Goal: Communication & Community: Answer question/provide support

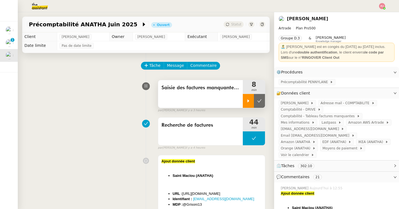
click at [251, 106] on div at bounding box center [248, 101] width 11 height 14
click at [381, 93] on link "Modifier" at bounding box center [380, 93] width 16 height 6
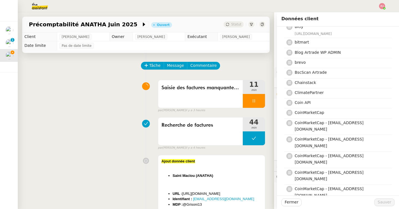
scroll to position [290, 0]
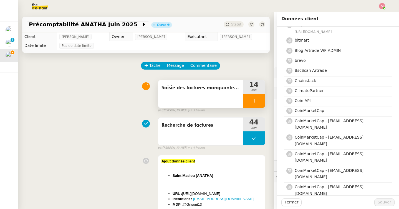
click at [250, 96] on div at bounding box center [254, 101] width 22 height 14
click at [259, 97] on button at bounding box center [259, 101] width 11 height 14
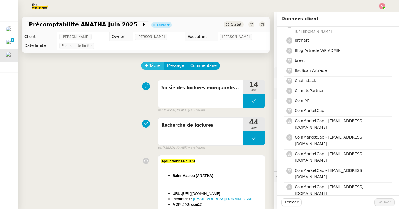
click at [154, 64] on span "Tâche" at bounding box center [154, 65] width 11 height 6
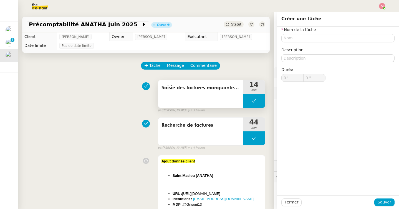
click at [249, 102] on button at bounding box center [254, 101] width 22 height 14
click at [248, 102] on icon at bounding box center [248, 101] width 4 height 4
click at [149, 66] on span "Tâche" at bounding box center [154, 65] width 11 height 6
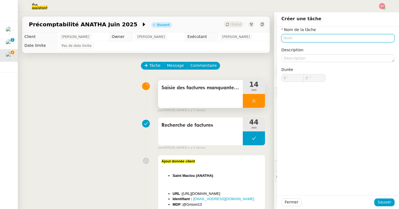
click at [300, 39] on input "text" at bounding box center [337, 38] width 113 height 8
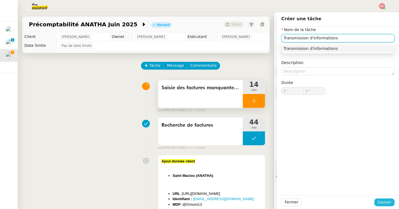
type input "Transmission d'informations"
click at [382, 201] on span "Sauver" at bounding box center [384, 202] width 14 height 6
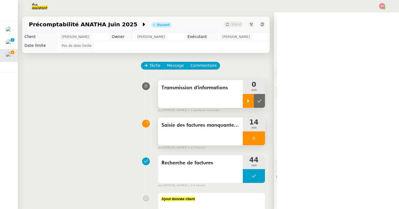
click at [249, 101] on icon at bounding box center [248, 101] width 4 height 4
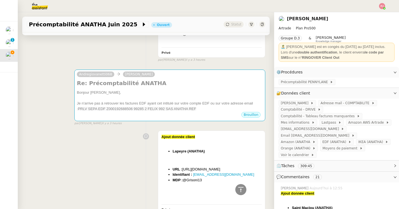
scroll to position [744, 0]
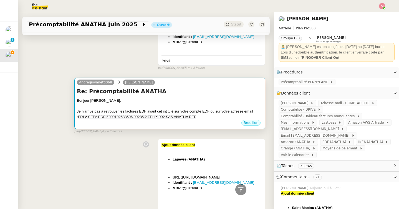
click at [193, 107] on div at bounding box center [170, 106] width 186 height 6
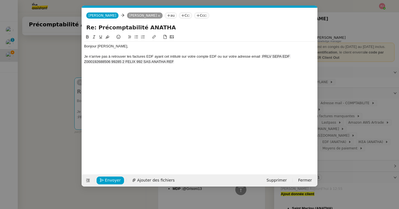
scroll to position [0, 12]
click at [195, 60] on div "Je n'arrive pas à retrouver les factures EDF ayant cet intitulé sur votre compt…" at bounding box center [199, 59] width 231 height 10
click at [233, 61] on div "Je n'arrive pas à retrouver les factures EDF ayant cet intitulé sur votre compt…" at bounding box center [199, 59] width 231 height 10
click at [263, 56] on span "PRLV SEPA EDF Z000192688506 99285 2 FELIX 992 SAS ANATHA REF" at bounding box center [187, 58] width 206 height 9
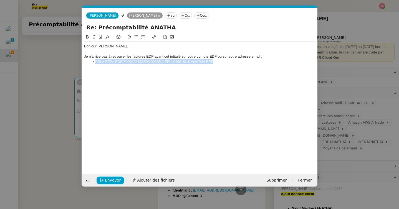
drag, startPoint x: 215, startPoint y: 62, endPoint x: 87, endPoint y: 61, distance: 128.3
click at [87, 61] on ul "PRLV SEPA EDF Z000192688506 99285 2 FELIX 992 SAS ANATHA REF" at bounding box center [199, 61] width 231 height 5
click at [107, 37] on icon at bounding box center [107, 36] width 4 height 3
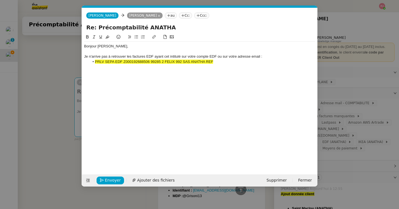
click at [114, 64] on div "Bonjour [PERSON_NAME], Je n'arrive pas à retrouver les factures EDF ayant cet i…" at bounding box center [199, 54] width 231 height 25
drag, startPoint x: 218, startPoint y: 62, endPoint x: 90, endPoint y: 61, distance: 128.3
click at [90, 61] on li "PRLV SEPA EDF Z000192688506 99285 2 FELIX 992 SAS ANATHA REF" at bounding box center [203, 61] width 226 height 5
click at [109, 37] on icon at bounding box center [107, 36] width 4 height 3
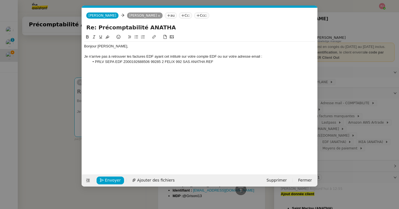
click at [221, 62] on li "PRLV SEPA EDF Z000192688506 99285 2 FELIX 992 SAS ANATHA REF" at bounding box center [203, 61] width 226 height 5
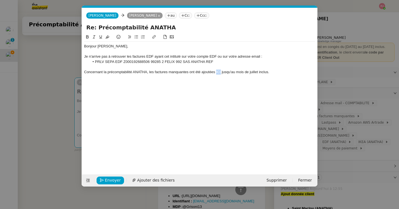
drag, startPoint x: 221, startPoint y: 72, endPoint x: 216, endPoint y: 72, distance: 4.7
click at [216, 72] on div "Concernant la précomptabilité ANATHA, les factures manquantes ont été ajoutées …" at bounding box center [199, 72] width 231 height 5
click at [154, 38] on icon at bounding box center [153, 36] width 3 height 3
paste input "[URL][DOMAIN_NAME]"
type input "[URL][DOMAIN_NAME]"
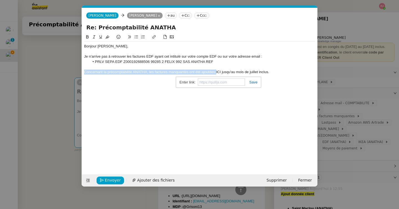
scroll to position [0, 0]
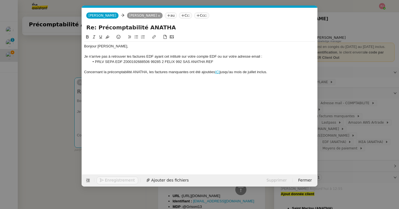
click at [277, 73] on div "Concernant la précomptabilité ANATHA, les factures manquantes ont été ajoutées …" at bounding box center [199, 72] width 231 height 5
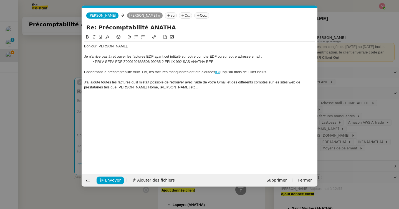
click at [172, 89] on div "J'ai ajouté toutes les factures qu'il m'était possible de retrouver avec l'aide…" at bounding box center [199, 85] width 231 height 10
click at [175, 88] on div "J'ai ajouté toutes les factures qu'il m'était possible de retrouver avec l'aide…" at bounding box center [199, 85] width 231 height 10
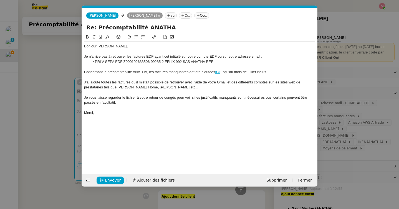
click at [269, 98] on div "Je vous laisse regarder le fichier à votre retour de congés pour voir si les ju…" at bounding box center [199, 100] width 231 height 10
click at [225, 108] on div at bounding box center [199, 107] width 231 height 5
click at [117, 180] on span "Envoyer" at bounding box center [113, 180] width 16 height 6
click at [117, 180] on span "Confirmer l'envoi" at bounding box center [121, 180] width 33 height 6
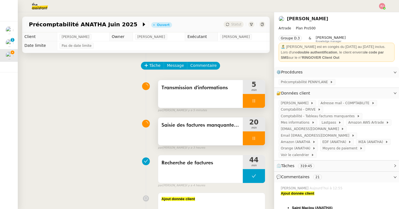
click at [256, 136] on div at bounding box center [254, 138] width 22 height 14
click at [259, 137] on icon at bounding box center [259, 138] width 4 height 4
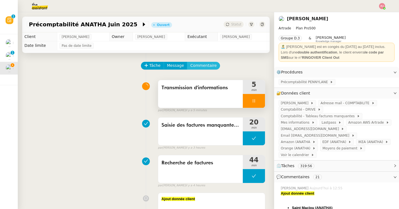
click at [196, 66] on span "Commentaire" at bounding box center [203, 65] width 26 height 6
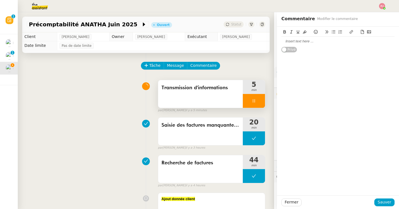
click at [298, 34] on button at bounding box center [297, 32] width 7 height 6
click at [294, 43] on div "﻿" at bounding box center [337, 41] width 113 height 5
drag, startPoint x: 351, startPoint y: 42, endPoint x: 252, endPoint y: 42, distance: 98.7
click at [252, 42] on app-ticket "Précomptabilité ANATHA [DATE] Ouvert Statut Client [PERSON_NAME] Owner [PERSON_…" at bounding box center [208, 110] width 381 height 197
click at [297, 30] on icon at bounding box center [298, 32] width 4 height 4
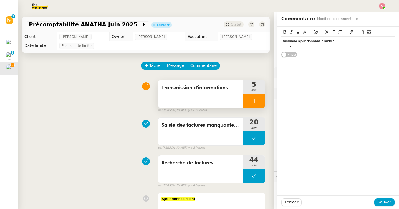
click at [336, 40] on div "Demande ajout données clients :" at bounding box center [337, 41] width 113 height 5
click at [320, 42] on div "Demande ajout données clients :" at bounding box center [337, 41] width 113 height 5
click at [330, 42] on div "Demande ajout donnée clients :" at bounding box center [337, 41] width 113 height 5
drag, startPoint x: 341, startPoint y: 42, endPoint x: 257, endPoint y: 42, distance: 84.0
click at [257, 42] on app-ticket "Précomptabilité ANATHA [DATE] Ouvert Statut Client [PERSON_NAME] Owner [PERSON_…" at bounding box center [208, 110] width 381 height 197
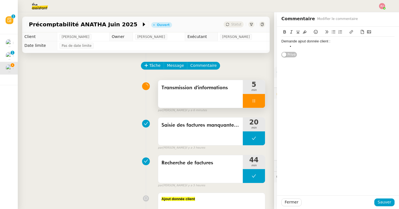
click at [282, 33] on icon at bounding box center [284, 32] width 4 height 4
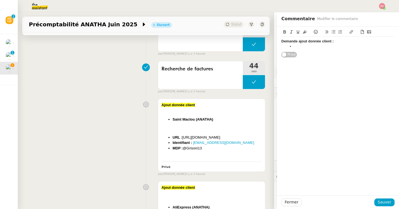
scroll to position [97, 0]
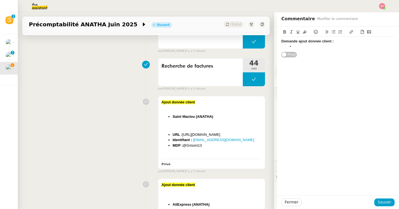
click at [296, 46] on li at bounding box center [341, 46] width 108 height 5
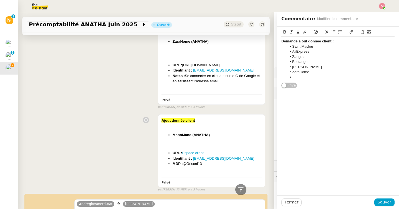
scroll to position [637, 0]
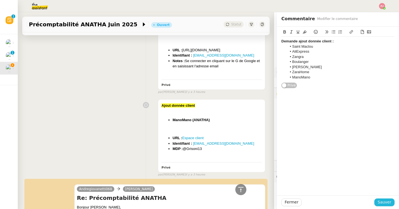
click at [386, 201] on span "Sauver" at bounding box center [384, 202] width 14 height 6
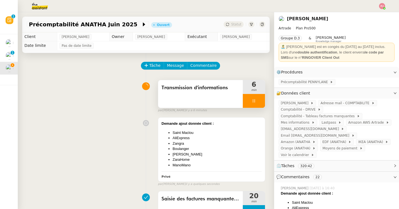
click at [254, 101] on icon at bounding box center [253, 101] width 4 height 4
click at [260, 101] on icon at bounding box center [259, 101] width 4 height 4
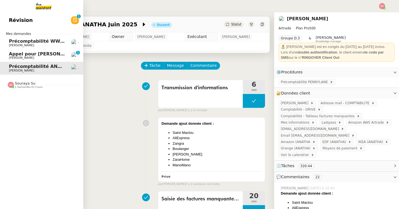
click at [21, 44] on span "[PERSON_NAME]" at bounding box center [21, 46] width 25 height 4
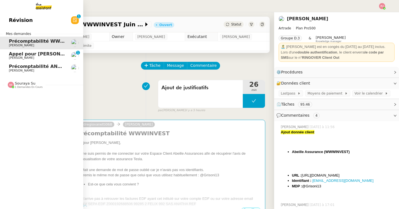
click at [25, 90] on div "Souraya Su 1 demandes en cours" at bounding box center [41, 83] width 83 height 16
click at [31, 102] on link "Précomptabilité PENNYLANE - [DATE] [PERSON_NAME]" at bounding box center [41, 97] width 83 height 13
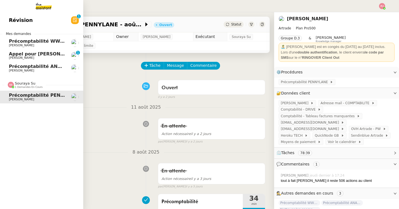
click at [10, 46] on span "[PERSON_NAME]" at bounding box center [21, 46] width 25 height 4
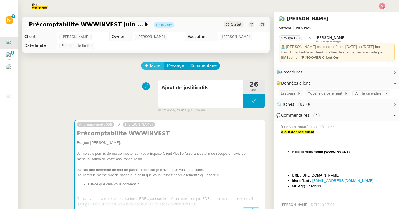
click at [151, 68] on span "Tâche" at bounding box center [154, 65] width 11 height 6
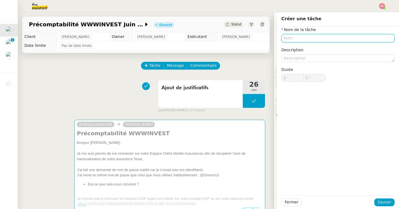
click at [289, 36] on input "text" at bounding box center [337, 38] width 113 height 8
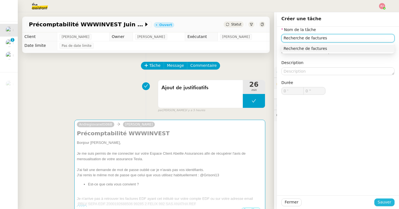
type input "Recherche de factures"
click at [387, 200] on span "Sauver" at bounding box center [384, 202] width 14 height 6
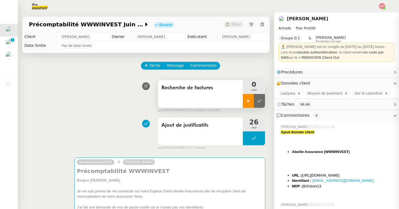
click at [248, 102] on icon at bounding box center [248, 101] width 4 height 4
click at [169, 89] on span "Recherche de factures" at bounding box center [200, 88] width 78 height 8
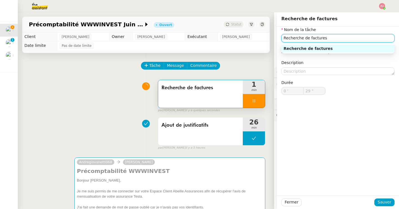
type input "30 ""
drag, startPoint x: 328, startPoint y: 37, endPoint x: 258, endPoint y: 37, distance: 69.8
click at [258, 37] on app-ticket "Précomptabilité WWWINVEST [DATE] Ouvert Statut Client [PERSON_NAME] Owner [PERS…" at bounding box center [208, 110] width 381 height 197
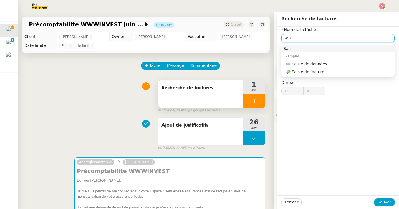
type input "Saisie"
type input "31 ""
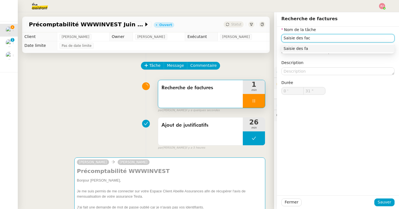
type input "Saisie des fact"
type input "32 ""
type input "Saisie des factures ma"
type input "33 ""
type input "Saisie des factures manquants"
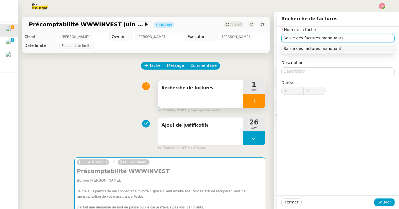
type input "34 ""
type input "Saisie des factures manquantes"
type input "35 ""
type input "Saisie des factures manquantes"
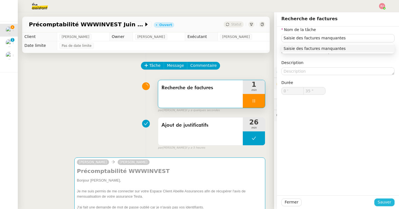
click at [386, 202] on span "Sauver" at bounding box center [384, 202] width 14 height 6
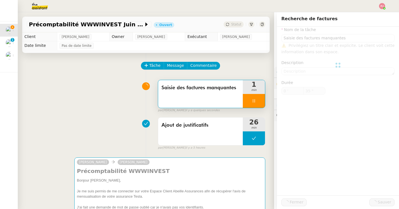
type input "36 ""
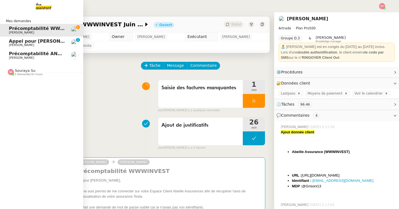
click at [12, 56] on span "[PERSON_NAME]" at bounding box center [21, 58] width 25 height 4
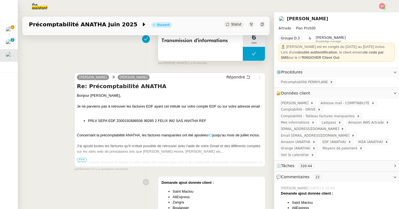
scroll to position [53, 0]
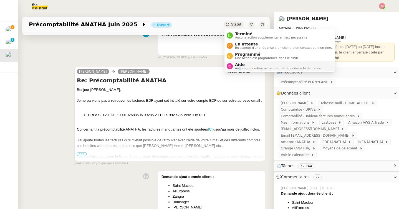
click at [239, 68] on span "Aucune procédure ne permet de répondre à la demande." at bounding box center [278, 68] width 87 height 3
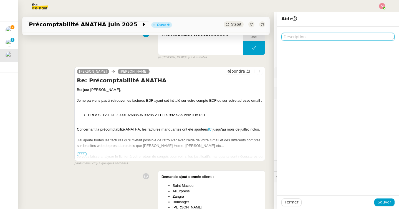
click at [312, 37] on textarea at bounding box center [337, 37] width 113 height 8
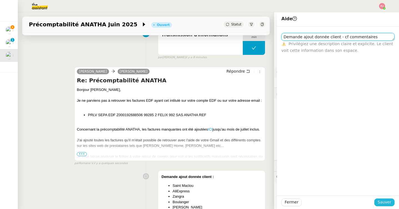
type textarea "Demande ajout donnée client - cf commentaires"
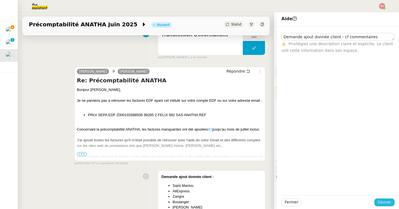
click at [387, 202] on span "Sauver" at bounding box center [384, 202] width 14 height 6
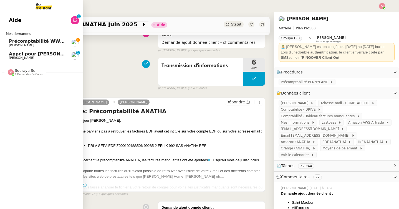
click at [18, 44] on span "[PERSON_NAME]" at bounding box center [21, 46] width 25 height 4
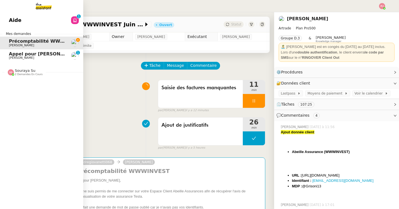
click at [45, 17] on link "Aide 0 1 2 3 4 5 6 7 8 9" at bounding box center [41, 20] width 83 height 13
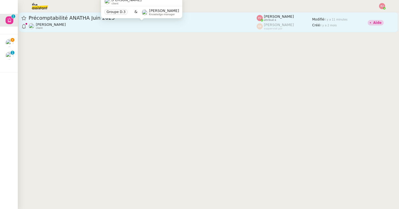
click at [124, 24] on div "[PERSON_NAME] client" at bounding box center [143, 25] width 228 height 7
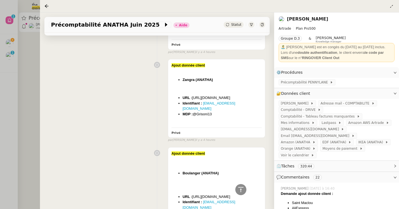
scroll to position [534, 0]
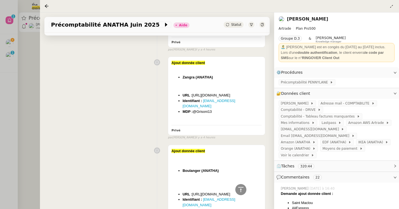
click at [13, 44] on div at bounding box center [199, 104] width 399 height 209
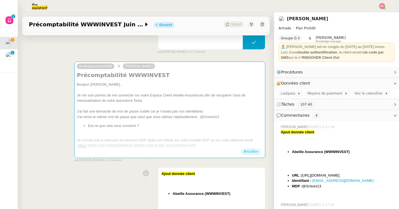
scroll to position [130, 0]
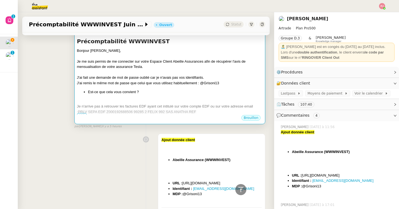
click at [147, 85] on div "J'ai remis le même mot de passe que celui que vous utilisez habituellement : @G…" at bounding box center [170, 83] width 186 height 6
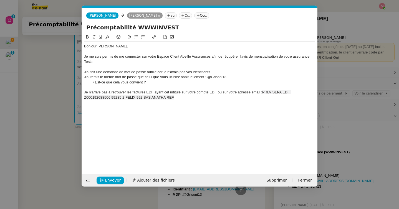
scroll to position [0, 12]
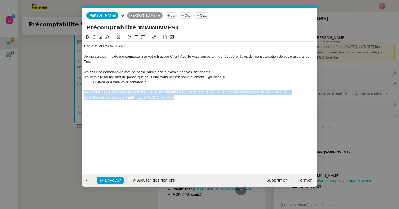
drag, startPoint x: 183, startPoint y: 97, endPoint x: 83, endPoint y: 93, distance: 99.6
click at [83, 93] on nz-spin "Bonjour [PERSON_NAME], Je me suis permis de me connecter sur votre Espace Clien…" at bounding box center [199, 101] width 235 height 134
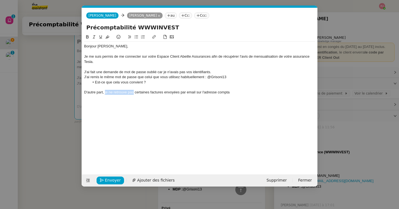
drag, startPoint x: 104, startPoint y: 92, endPoint x: 134, endPoint y: 92, distance: 29.7
click at [134, 92] on div "D'autre part, je ne retrouve pas certaines factures envoyées par email sur l'ad…" at bounding box center [199, 92] width 231 height 5
click at [225, 91] on div "D'autre part, concernant certaines factures envoyées par email sur l'adresse co…" at bounding box center [199, 92] width 231 height 5
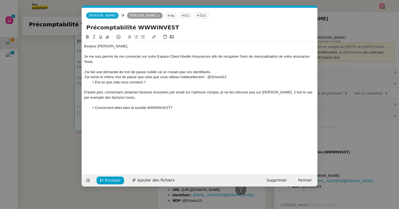
click at [55, 113] on nz-modal-container "Service TA - VOYAGE - PROPOSITION GLOBALE A utiliser dans le cadre de propositi…" at bounding box center [199, 104] width 399 height 209
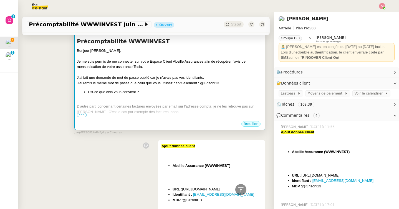
scroll to position [0, 0]
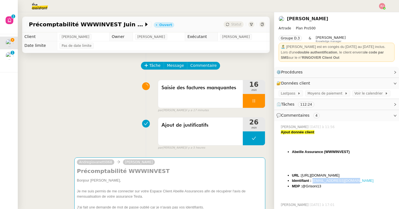
drag, startPoint x: 358, startPoint y: 181, endPoint x: 312, endPoint y: 181, distance: 45.2
click at [312, 181] on li "Identifiant : [EMAIL_ADDRESS][DOMAIN_NAME]" at bounding box center [343, 181] width 103 height 6
copy link "[EMAIL_ADDRESS][DOMAIN_NAME]"
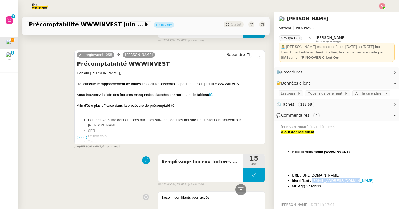
scroll to position [571, 0]
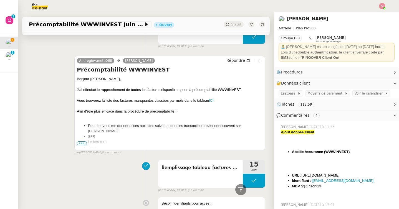
click at [84, 141] on span "•••" at bounding box center [82, 143] width 10 height 4
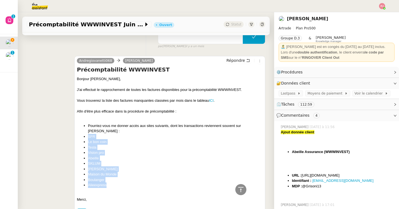
drag, startPoint x: 111, startPoint y: 176, endPoint x: 86, endPoint y: 123, distance: 58.9
click at [86, 123] on ul "Pourriez-vous me donner accès aux sites suivants, dont les transactions revienn…" at bounding box center [170, 155] width 186 height 65
copy ul "SFR Le bon coin Tesla Vision pro [PERSON_NAME] SKLUM [PERSON_NAME] Maison du Mo…"
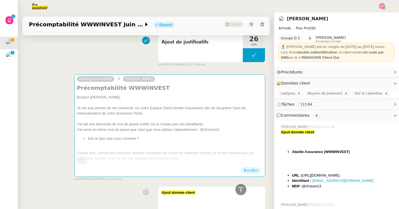
scroll to position [0, 0]
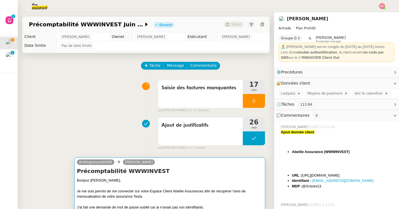
click at [135, 189] on div "Je me suis permis de me connecter sur votre Espace Client Abeille Assurances af…" at bounding box center [170, 193] width 186 height 11
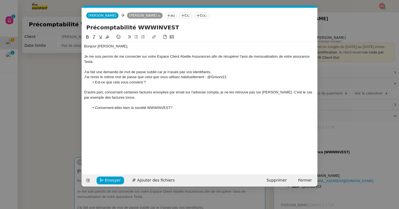
scroll to position [0, 12]
click at [180, 108] on li "Concernent-elles bien la société WWWINVEST?" at bounding box center [203, 107] width 226 height 5
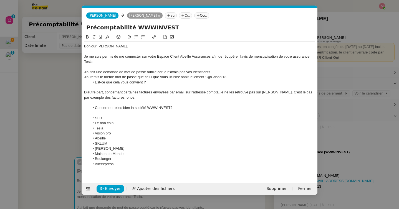
click at [103, 114] on div at bounding box center [199, 112] width 231 height 5
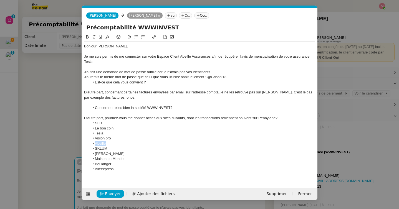
drag, startPoint x: 112, startPoint y: 142, endPoint x: 87, endPoint y: 142, distance: 25.0
click at [87, 142] on ul "SFR Le bon coin Tesla Vision pro [PERSON_NAME] SKLUM [PERSON_NAME] Maison du Mo…" at bounding box center [199, 146] width 231 height 51
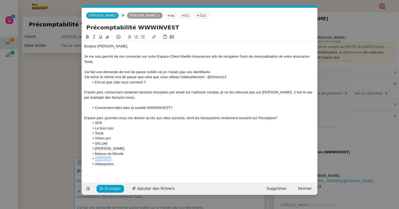
drag, startPoint x: 114, startPoint y: 160, endPoint x: 86, endPoint y: 160, distance: 28.3
click at [86, 160] on ul "SFR Le bon coin Tesla Vision pro SKLUM [PERSON_NAME] Maison du Monde Boulanger …" at bounding box center [199, 144] width 231 height 46
drag, startPoint x: 118, startPoint y: 164, endPoint x: 87, endPoint y: 159, distance: 31.4
click at [87, 159] on ul "SFR Le bon coin Tesla Vision pro SKLUM [PERSON_NAME] Maison du Monde Boulanger …" at bounding box center [199, 144] width 231 height 46
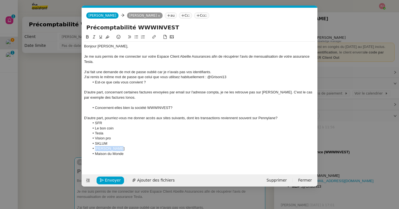
drag, startPoint x: 121, startPoint y: 149, endPoint x: 80, endPoint y: 149, distance: 41.6
click at [80, 149] on nz-modal-container "Service TA - VOYAGE - PROPOSITION GLOBALE A utiliser dans le cadre de propositi…" at bounding box center [199, 104] width 399 height 209
click at [30, 141] on nz-modal-container "Service TA - VOYAGE - PROPOSITION GLOBALE A utiliser dans le cadre de propositi…" at bounding box center [199, 104] width 399 height 209
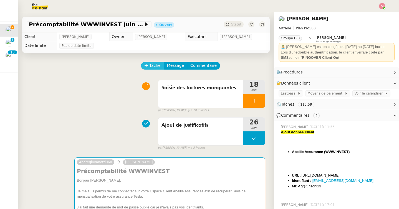
click at [157, 67] on span "Tâche" at bounding box center [154, 65] width 11 height 6
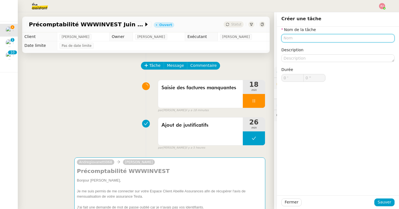
click at [307, 40] on input "text" at bounding box center [337, 38] width 113 height 8
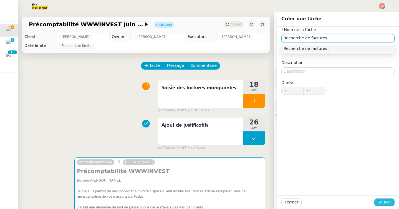
type input "Recherche de factures"
click at [383, 204] on span "Sauver" at bounding box center [384, 202] width 14 height 6
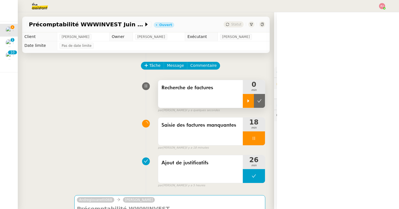
click at [252, 96] on div at bounding box center [248, 101] width 11 height 14
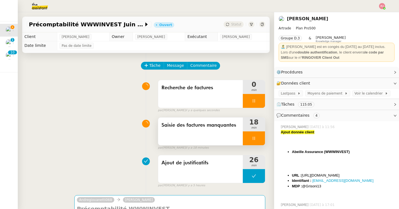
click at [253, 140] on icon at bounding box center [253, 138] width 2 height 3
click at [261, 141] on icon at bounding box center [259, 138] width 4 height 4
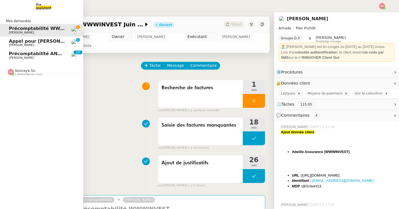
click at [12, 55] on span "Précomptabilité ANATHA Juin 2025" at bounding box center [52, 53] width 87 height 5
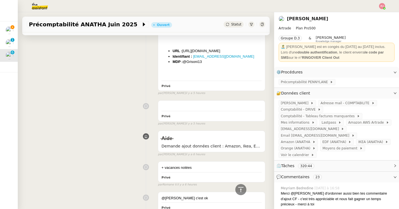
scroll to position [1030, 0]
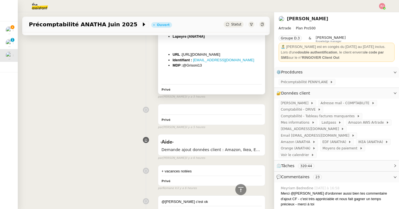
copy ul "[EMAIL_ADDRESS][DOMAIN_NAME] MDP : @Grisoni13"
drag, startPoint x: 216, startPoint y: 64, endPoint x: 192, endPoint y: 61, distance: 23.5
click at [192, 61] on ul "URL : [URL][DOMAIN_NAME] Identifiant : [EMAIL_ADDRESS][DOMAIN_NAME] MDP : @Gris…" at bounding box center [211, 60] width 100 height 16
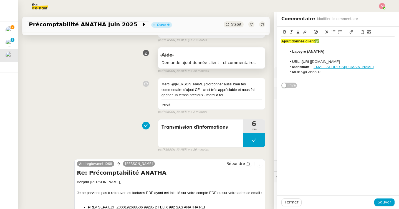
scroll to position [92, 0]
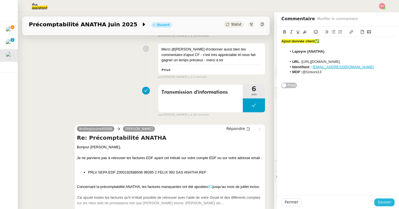
click at [391, 202] on button "Sauver" at bounding box center [384, 202] width 20 height 8
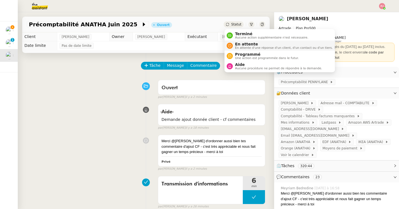
click at [240, 47] on span "En attente d'une réponse d'un client, d'un contact ou d'un tiers." at bounding box center [284, 47] width 98 height 3
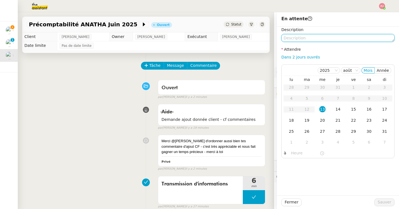
click at [297, 37] on textarea at bounding box center [337, 38] width 113 height 8
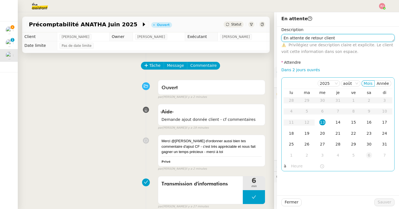
type textarea "En attente de retour client"
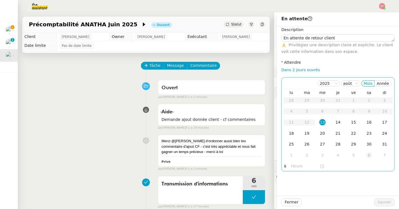
click at [362, 155] on td "6" at bounding box center [369, 155] width 16 height 11
click at [292, 110] on div "8" at bounding box center [291, 111] width 6 height 6
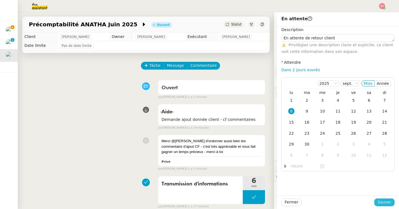
click at [379, 203] on span "Sauver" at bounding box center [384, 202] width 14 height 6
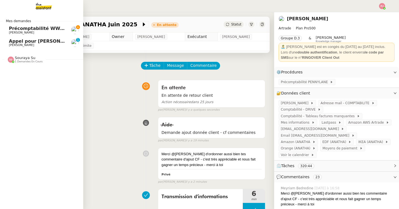
click at [9, 28] on span "Précomptabilité WWWINVEST Juin 2025" at bounding box center [58, 28] width 99 height 5
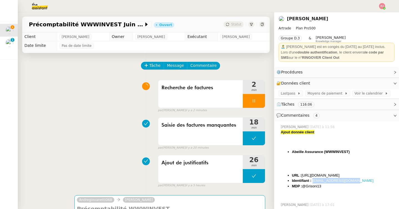
copy link "[EMAIL_ADDRESS][DOMAIN_NAME]"
drag, startPoint x: 357, startPoint y: 180, endPoint x: 312, endPoint y: 180, distance: 45.2
click at [312, 180] on li "Identifiant : [EMAIL_ADDRESS][DOMAIN_NAME]" at bounding box center [343, 181] width 103 height 6
click at [196, 64] on span "Commentaire" at bounding box center [203, 65] width 26 height 6
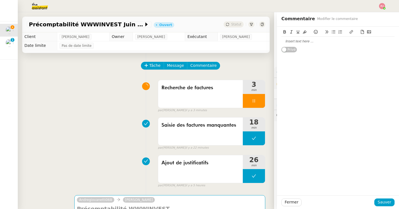
click at [299, 40] on div at bounding box center [337, 41] width 113 height 5
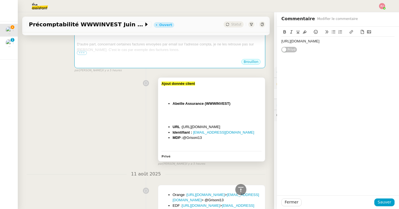
scroll to position [234, 0]
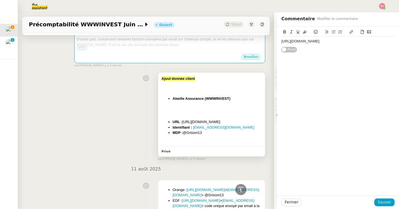
drag, startPoint x: 208, startPoint y: 141, endPoint x: 160, endPoint y: 80, distance: 77.4
click at [160, 80] on div "Ajout donnée client Abeille Assurance (WWWINVEST) ﻿ URL : [URL][DOMAIN_NAME] Id…" at bounding box center [211, 114] width 107 height 83
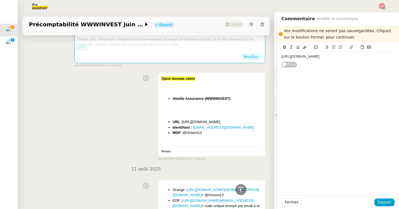
copy div "Ajout donnée client Abeille Assurance (WWWINVEST) ﻿ URL : [URL][DOMAIN_NAME] Id…"
click at [345, 42] on div "[URL][DOMAIN_NAME]" at bounding box center [337, 52] width 113 height 20
click at [344, 59] on div "[URL][DOMAIN_NAME]" at bounding box center [337, 56] width 113 height 5
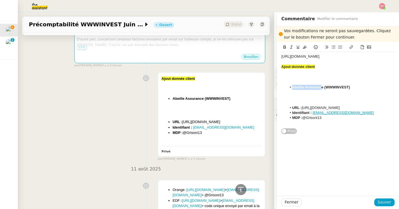
drag, startPoint x: 322, startPoint y: 88, endPoint x: 292, endPoint y: 88, distance: 29.7
click at [292, 88] on strong "Abeille Assurance (WWWINVEST)" at bounding box center [321, 87] width 58 height 4
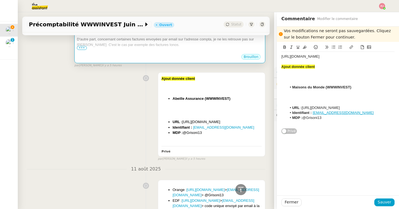
drag, startPoint x: 353, startPoint y: 58, endPoint x: 262, endPoint y: 56, distance: 91.5
click at [262, 56] on app-ticket "Précomptabilité WWWINVEST [DATE] Ouvert Statut Client [PERSON_NAME] Owner [PERS…" at bounding box center [208, 110] width 381 height 197
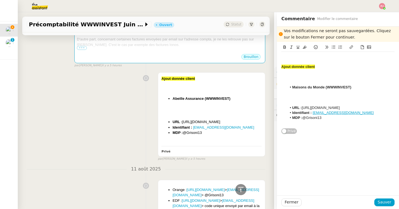
drag, startPoint x: 393, startPoint y: 108, endPoint x: 303, endPoint y: 108, distance: 90.1
click at [303, 108] on li "URL : [URL][DOMAIN_NAME]" at bounding box center [341, 107] width 108 height 5
click at [303, 101] on div at bounding box center [337, 102] width 113 height 5
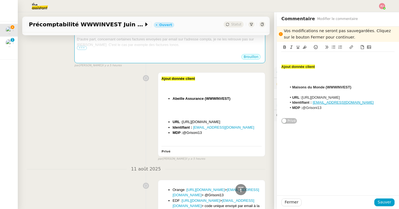
click at [297, 81] on div at bounding box center [337, 82] width 113 height 5
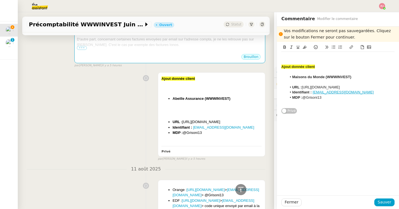
click at [281, 67] on div "Ajout donnée client Maisons du Monde (WWWINVEST) ﻿ URL : [URL][DOMAIN_NAME] Ide…" at bounding box center [338, 78] width 122 height 72
click at [283, 67] on strong "Ajout donnée client" at bounding box center [298, 67] width 34 height 4
click at [282, 67] on strong "Ajout donnée client" at bounding box center [298, 67] width 34 height 4
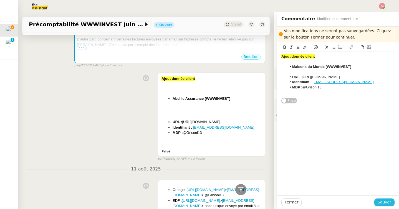
click at [391, 200] on button "Sauver" at bounding box center [384, 202] width 20 height 8
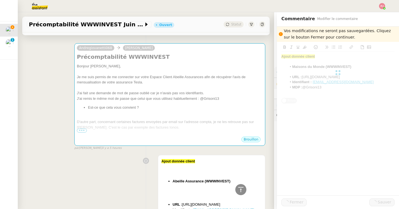
scroll to position [317, 0]
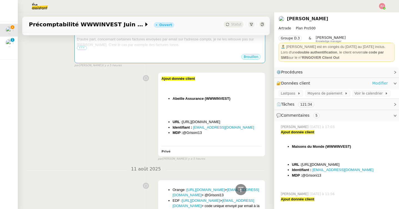
click at [383, 85] on link "Modifier" at bounding box center [380, 83] width 16 height 6
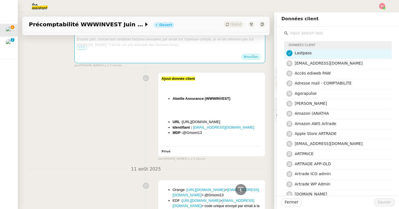
click at [304, 31] on input "text" at bounding box center [340, 32] width 104 height 7
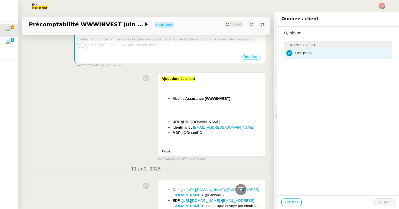
type input "sklum"
click at [292, 206] on button "Fermer" at bounding box center [291, 202] width 20 height 8
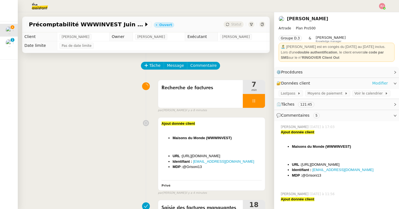
click at [374, 84] on link "Modifier" at bounding box center [380, 83] width 16 height 6
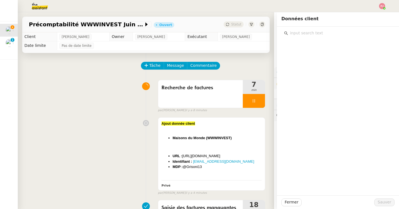
click at [304, 34] on input "text" at bounding box center [340, 32] width 104 height 7
type input "s"
click at [292, 200] on span "Fermer" at bounding box center [291, 202] width 14 height 6
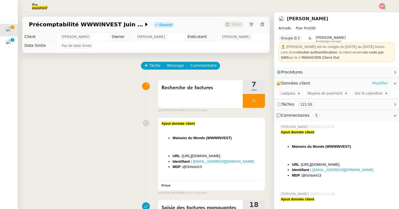
click at [378, 82] on link "Modifier" at bounding box center [380, 83] width 16 height 6
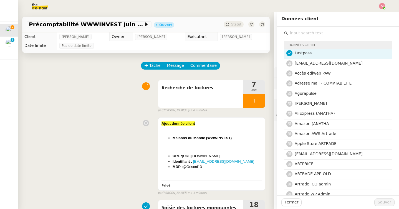
click at [306, 36] on input "text" at bounding box center [340, 32] width 104 height 7
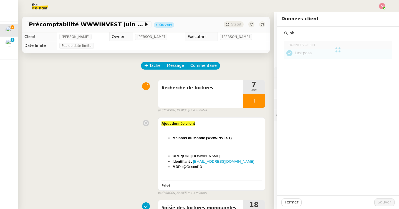
type input "s"
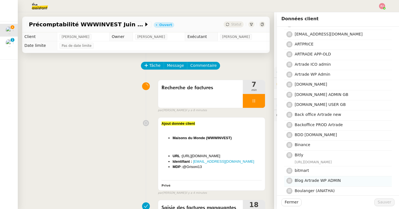
scroll to position [126, 0]
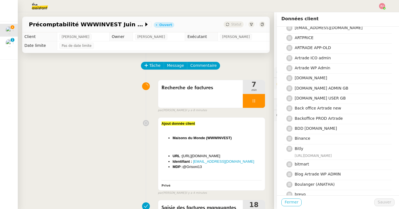
click at [292, 200] on span "Fermer" at bounding box center [291, 202] width 14 height 6
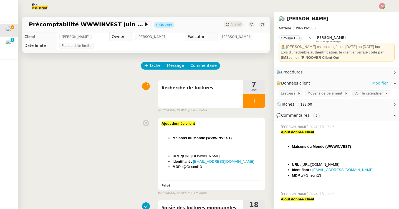
click at [378, 83] on link "Modifier" at bounding box center [380, 83] width 16 height 6
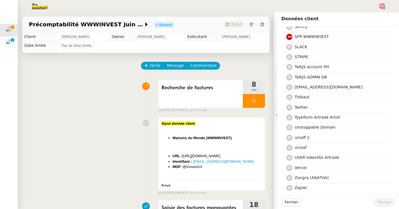
scroll to position [1449, 0]
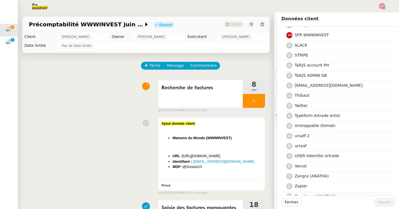
click at [299, 194] on span "ZaraHome (ANATHA)" at bounding box center [314, 196] width 40 height 4
click at [379, 199] on span "Sauver" at bounding box center [384, 202] width 14 height 6
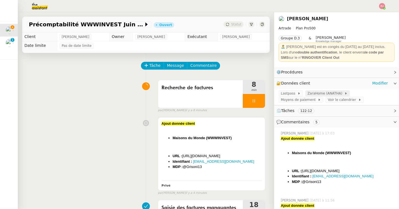
click at [321, 91] on span "ZaraHome (ANATHA)" at bounding box center [325, 94] width 37 height 6
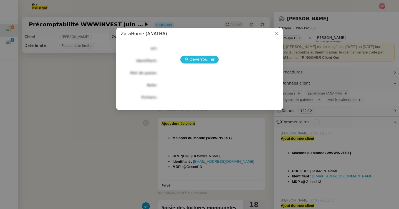
click at [184, 60] on button "Déverrouiller" at bounding box center [199, 60] width 39 height 8
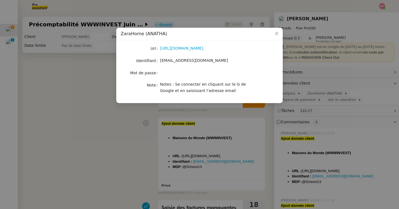
drag, startPoint x: 234, startPoint y: 89, endPoint x: 118, endPoint y: 33, distance: 128.6
click at [118, 33] on div "ZaraHome (ANATHA) Url https://www.zarahome.com/fr Identifiant paulweibel31@gmai…" at bounding box center [199, 65] width 166 height 75
copy div "ZaraHome (ANATHA) Url https://www.zarahome.com/fr Identifiant paulweibel31@gmai…"
click at [118, 96] on div "Url https://www.zarahome.com/fr Identifiant paulweibel31@gmail.com Mot de passe…" at bounding box center [199, 71] width 166 height 63
click at [158, 121] on nz-modal-container "ZaraHome (ANATHA) Url https://www.zarahome.com/fr Identifiant paulweibel31@gmai…" at bounding box center [199, 104] width 399 height 209
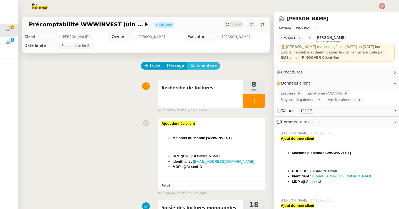
click at [209, 65] on span "Commentaire" at bounding box center [203, 65] width 26 height 6
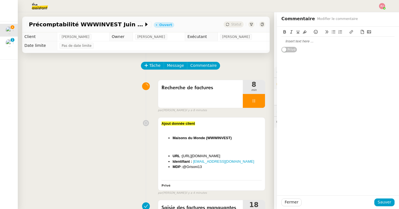
click at [307, 41] on div at bounding box center [337, 41] width 113 height 5
paste div
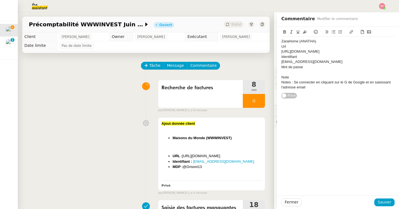
click at [281, 42] on div "ZaraHome (ANATHA)" at bounding box center [337, 41] width 113 height 5
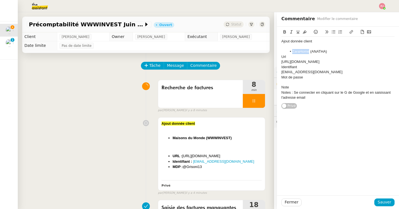
drag, startPoint x: 309, startPoint y: 51, endPoint x: 290, endPoint y: 51, distance: 18.6
click at [290, 51] on li "ZaraHome (ANATHA)" at bounding box center [341, 51] width 108 height 5
drag, startPoint x: 335, startPoint y: 52, endPoint x: 305, endPoint y: 51, distance: 29.7
click at [305, 51] on li "SKLUM (ANATHA)" at bounding box center [341, 51] width 108 height 5
click at [281, 61] on div "[URL][DOMAIN_NAME]" at bounding box center [337, 61] width 113 height 5
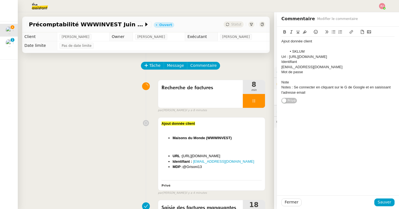
click at [282, 57] on div "Url : https://www.zarahome.com/fr" at bounding box center [337, 56] width 113 height 5
click at [311, 53] on li "SKLUM" at bounding box center [341, 51] width 108 height 5
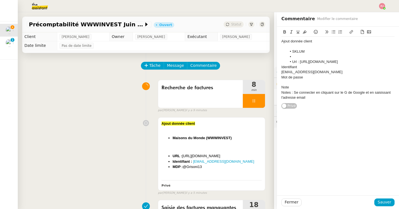
drag, startPoint x: 312, startPoint y: 52, endPoint x: 281, endPoint y: 52, distance: 30.8
click at [281, 52] on ul "SKLUM Url : https://www.zarahome.com/fr" at bounding box center [337, 56] width 113 height 15
click at [285, 32] on icon at bounding box center [284, 31] width 2 height 3
click at [296, 55] on li at bounding box center [341, 56] width 108 height 5
drag, startPoint x: 317, startPoint y: 42, endPoint x: 262, endPoint y: 42, distance: 54.3
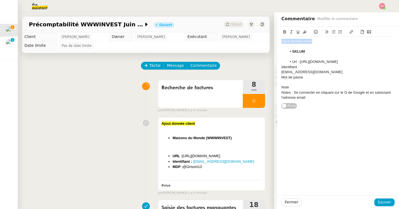
click at [262, 42] on app-ticket "Précomptabilité WWWINVEST Juin 2025 Ouvert Statut Client Paul WEIBEL Owner Fréd…" at bounding box center [208, 110] width 381 height 197
click at [285, 32] on icon at bounding box center [284, 32] width 4 height 4
click at [307, 31] on button at bounding box center [304, 32] width 7 height 6
drag, startPoint x: 299, startPoint y: 62, endPoint x: 289, endPoint y: 62, distance: 10.0
click at [289, 62] on li "Url : https://www.zarahome.com/fr" at bounding box center [341, 61] width 108 height 5
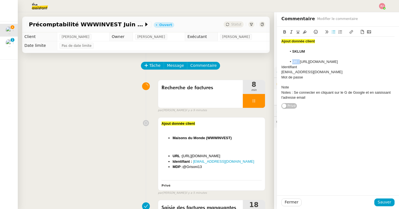
click at [285, 32] on icon at bounding box center [284, 31] width 2 height 3
click at [281, 67] on div "Ajout donnée client SKLUM Url : https://www.zarahome.com/fr Identifiant paulwei…" at bounding box center [338, 68] width 122 height 82
click at [281, 67] on div "Identifiant" at bounding box center [337, 67] width 113 height 5
click at [316, 68] on li "Identifiant" at bounding box center [341, 67] width 108 height 5
click at [281, 71] on div "[EMAIL_ADDRESS][DOMAIN_NAME]" at bounding box center [337, 72] width 113 height 5
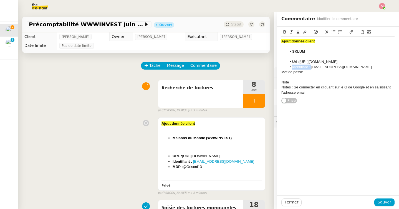
drag, startPoint x: 310, startPoint y: 66, endPoint x: 281, endPoint y: 68, distance: 28.6
click at [281, 68] on ul "Url : https://www.zarahome.com/fr Identifiant : paulweibel31@gmail.com" at bounding box center [337, 64] width 113 height 10
click at [284, 32] on icon at bounding box center [284, 31] width 2 height 3
click at [281, 83] on div "Note" at bounding box center [337, 82] width 113 height 5
click at [283, 88] on div "Notes : Se connecter en cliquant sur le G de Google et en saisissant l'adresse …" at bounding box center [337, 90] width 113 height 10
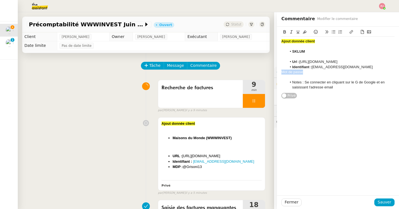
drag, startPoint x: 307, startPoint y: 73, endPoint x: 264, endPoint y: 73, distance: 43.5
click at [264, 73] on app-ticket "Précomptabilité WWWINVEST Juin 2025 Ouvert Statut Client Paul WEIBEL Owner Fréd…" at bounding box center [208, 110] width 381 height 197
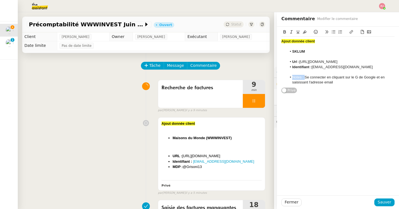
drag, startPoint x: 304, startPoint y: 78, endPoint x: 289, endPoint y: 78, distance: 15.0
click at [289, 78] on li "Notes : Se connecter en cliquant sur le G de Google et en saisissant l'adresse …" at bounding box center [341, 80] width 108 height 10
click at [284, 32] on icon at bounding box center [284, 32] width 4 height 4
drag, startPoint x: 352, startPoint y: 63, endPoint x: 300, endPoint y: 62, distance: 51.3
click at [300, 62] on li "Url : https://www.zarahome.com/fr" at bounding box center [341, 61] width 108 height 5
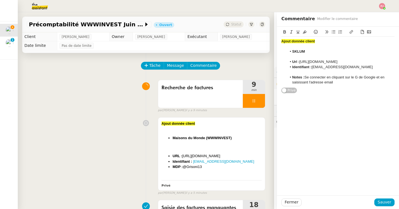
click at [333, 106] on div "Ajout donnée client SKLUM Url : https://www.sklum.com/fr Identifiant : paulweib…" at bounding box center [338, 111] width 122 height 169
click at [386, 203] on span "Sauver" at bounding box center [384, 202] width 14 height 6
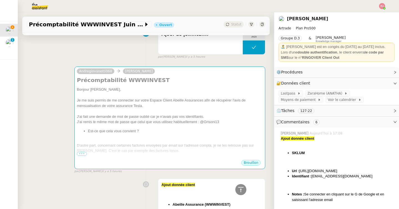
scroll to position [337, 0]
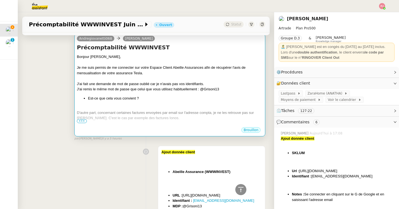
click at [81, 121] on span "•••" at bounding box center [82, 121] width 10 height 4
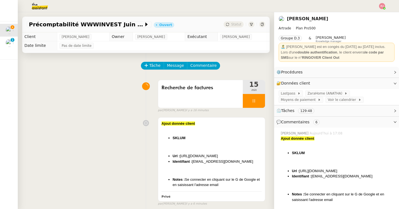
scroll to position [26, 0]
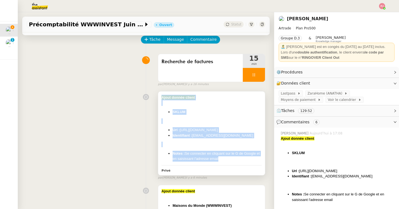
drag, startPoint x: 221, startPoint y: 159, endPoint x: 161, endPoint y: 98, distance: 86.4
click at [161, 98] on div "Ajout donnée client SKLUM Url : https://www.sklum.com/fr Identifiant : paulweib…" at bounding box center [211, 133] width 107 height 84
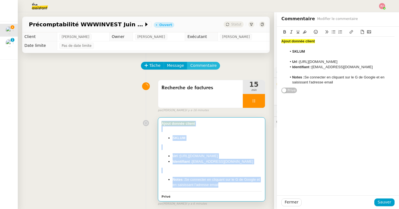
click at [197, 67] on span "Commentaire" at bounding box center [203, 65] width 26 height 6
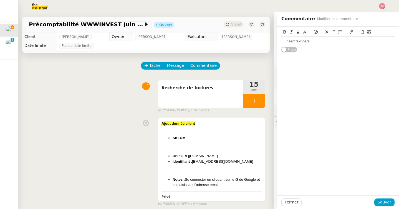
click at [295, 42] on div at bounding box center [337, 41] width 113 height 5
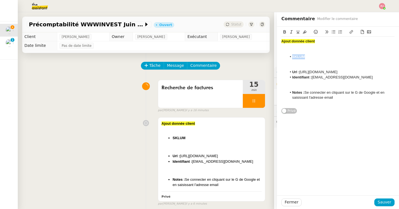
drag, startPoint x: 310, startPoint y: 58, endPoint x: 292, endPoint y: 58, distance: 17.7
click at [292, 58] on li "SKLUM" at bounding box center [341, 56] width 108 height 5
drag, startPoint x: 348, startPoint y: 71, endPoint x: 300, endPoint y: 72, distance: 47.4
click at [300, 72] on li "Url : https://www.sklum.com/fr" at bounding box center [341, 72] width 108 height 5
click at [299, 67] on div at bounding box center [337, 67] width 113 height 5
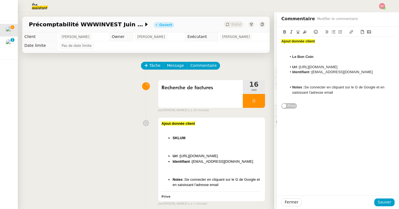
click at [313, 80] on div at bounding box center [337, 82] width 113 height 5
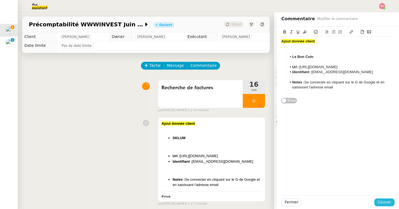
click at [385, 200] on span "Sauver" at bounding box center [384, 202] width 14 height 6
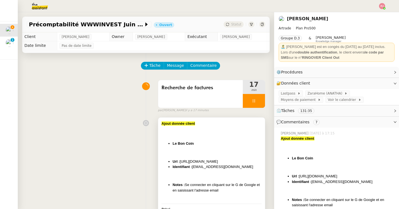
scroll to position [2, 0]
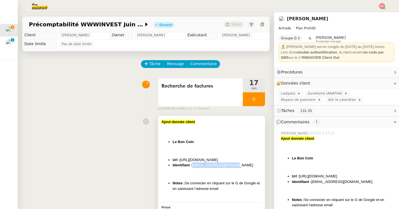
drag, startPoint x: 238, startPoint y: 167, endPoint x: 193, endPoint y: 167, distance: 45.2
click at [193, 167] on li "Identifiant : paulweibel31@gmail.com" at bounding box center [216, 165] width 89 height 6
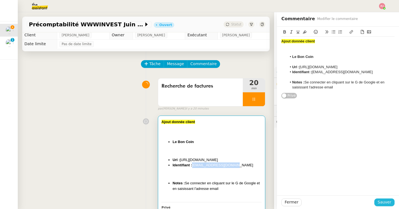
click at [384, 202] on span "Sauver" at bounding box center [384, 202] width 14 height 6
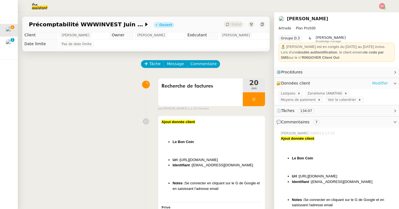
click at [373, 84] on link "Modifier" at bounding box center [380, 83] width 16 height 6
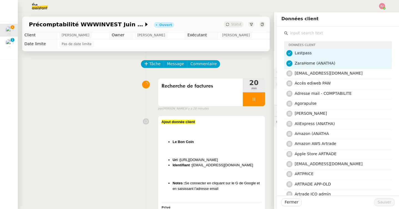
click at [311, 30] on input "text" at bounding box center [340, 32] width 104 height 7
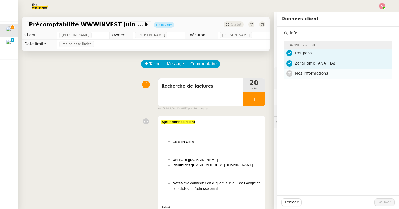
type input "info"
click at [304, 74] on span "Mes informations" at bounding box center [311, 73] width 34 height 4
click at [386, 200] on span "Sauver" at bounding box center [384, 202] width 14 height 6
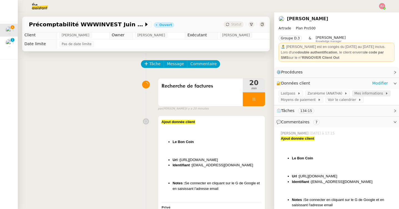
click at [359, 95] on span "Mes informations" at bounding box center [369, 94] width 31 height 6
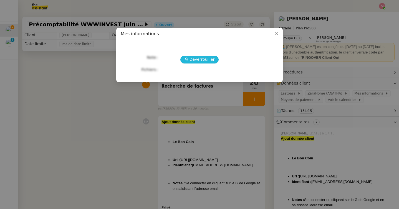
click at [199, 62] on span "Déverrouiller" at bounding box center [201, 59] width 25 height 6
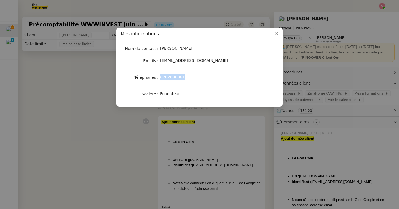
drag, startPoint x: 189, startPoint y: 77, endPoint x: 160, endPoint y: 77, distance: 28.8
click at [160, 77] on div "0782096861" at bounding box center [206, 77] width 92 height 6
copy span "0782096861"
click at [197, 111] on nz-modal-container "Mes informations Nom du contact PAUL WEIBEL Emails pw@artrade.app Téléphones 07…" at bounding box center [199, 104] width 399 height 209
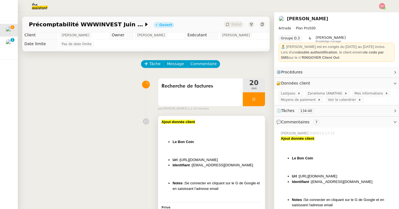
scroll to position [13, 0]
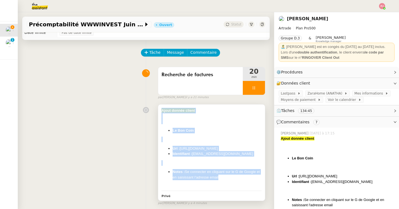
drag, startPoint x: 223, startPoint y: 176, endPoint x: 161, endPoint y: 112, distance: 89.4
click at [161, 112] on div "Ajout donnée client Le Bon Coin Url : https://www.leboncoin.fr/ Identifiant : p…" at bounding box center [211, 152] width 107 height 96
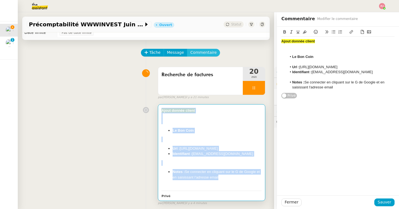
click at [202, 54] on span "Commentaire" at bounding box center [203, 52] width 26 height 6
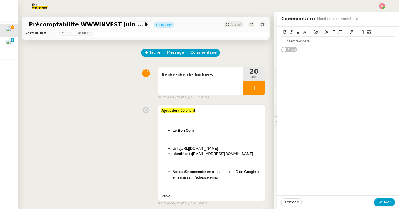
click at [318, 41] on div at bounding box center [337, 41] width 113 height 5
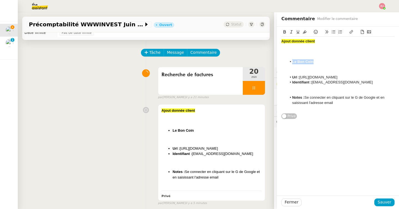
drag, startPoint x: 317, startPoint y: 62, endPoint x: 292, endPoint y: 62, distance: 24.4
click at [292, 62] on li "Le Bon Coin" at bounding box center [341, 61] width 108 height 5
drag, startPoint x: 348, startPoint y: 78, endPoint x: 300, endPoint y: 78, distance: 47.4
click at [300, 78] on li "Url : https://www.leboncoin.fr/" at bounding box center [341, 77] width 108 height 5
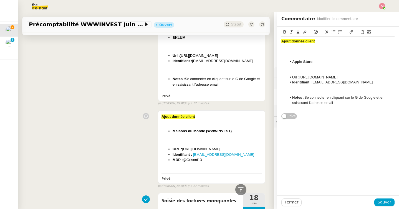
scroll to position [213, 0]
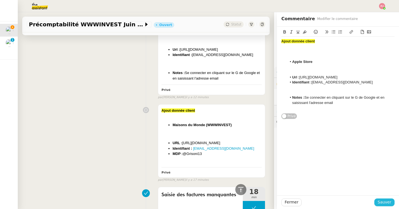
click at [380, 201] on span "Sauver" at bounding box center [384, 202] width 14 height 6
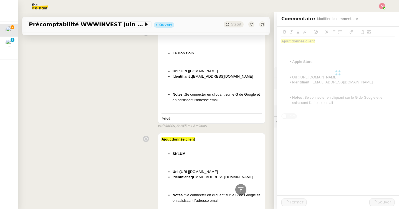
scroll to position [335, 0]
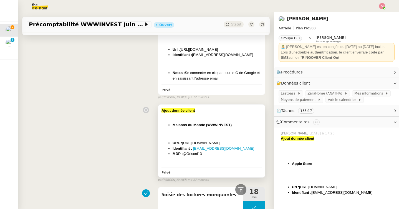
drag, startPoint x: 207, startPoint y: 154, endPoint x: 168, endPoint y: 154, distance: 39.1
click at [168, 154] on ul "URL : https://www.maisonsdumonde.com/FR Identifiant : paulweibel31@gmail.com MD…" at bounding box center [211, 148] width 100 height 16
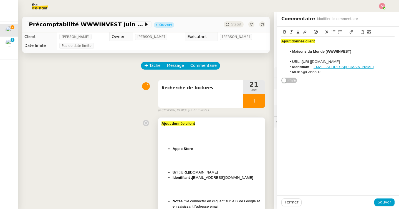
click at [181, 155] on div at bounding box center [211, 158] width 100 height 6
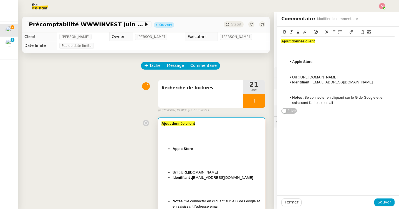
click at [339, 86] on div at bounding box center [337, 87] width 113 height 5
paste div
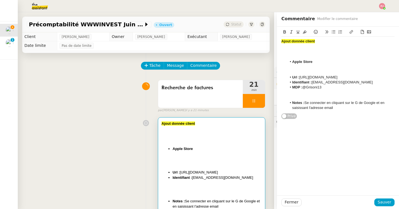
click at [307, 98] on div at bounding box center [337, 97] width 113 height 5
click at [304, 71] on div at bounding box center [337, 72] width 113 height 5
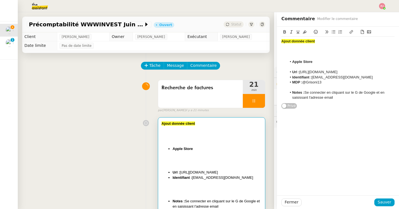
click at [301, 56] on div at bounding box center [337, 56] width 113 height 5
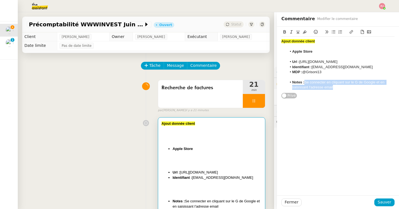
drag, startPoint x: 339, startPoint y: 90, endPoint x: 306, endPoint y: 84, distance: 33.7
click at [306, 84] on li "Notes : Se connecter en cliquant sur le G de Google et en saisissant l'adresse …" at bounding box center [341, 85] width 108 height 10
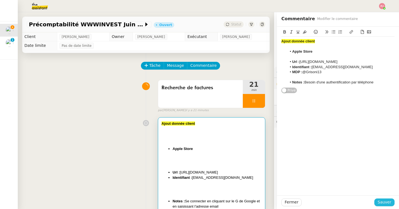
click at [382, 199] on span "Sauver" at bounding box center [384, 202] width 14 height 6
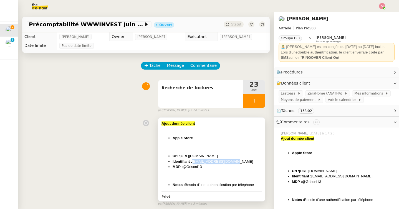
drag, startPoint x: 236, startPoint y: 161, endPoint x: 193, endPoint y: 161, distance: 42.4
click at [193, 161] on li "Identifiant : paulweibel31@gmail.com" at bounding box center [216, 162] width 89 height 6
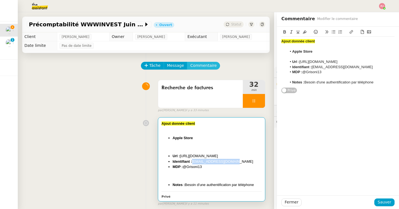
click at [207, 68] on span "Commentaire" at bounding box center [203, 65] width 26 height 6
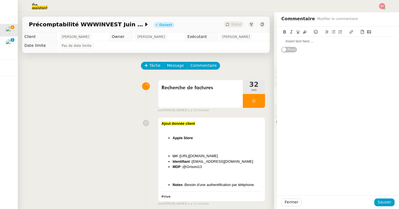
click at [291, 42] on div at bounding box center [337, 41] width 113 height 5
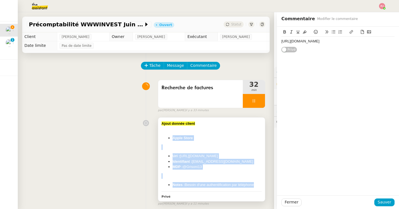
drag, startPoint x: 256, startPoint y: 185, endPoint x: 166, endPoint y: 139, distance: 100.4
click at [166, 139] on div "Ajout donnée client Apple Store Url : https://www.apple.com/fr/ Identifiant : p…" at bounding box center [211, 154] width 100 height 67
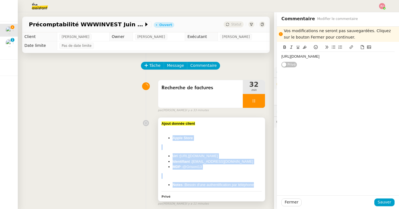
copy div "Apple Store Url : https://www.apple.com/fr/ Identifiant : paulweibel31@gmail.co…"
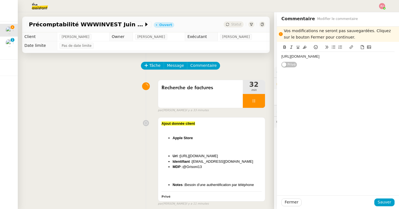
click at [350, 57] on div "https://www.tesla.com/fr_FR/teslaaccount" at bounding box center [337, 56] width 113 height 5
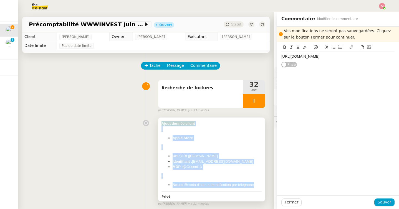
copy div "Ajout donnée client Apple Store Url : https://www.apple.com/fr/ Identifiant : p…"
drag, startPoint x: 255, startPoint y: 185, endPoint x: 160, endPoint y: 125, distance: 112.3
click at [160, 125] on div "Ajout donnée client Apple Store Url : https://www.apple.com/fr/ Identifiant : p…" at bounding box center [211, 160] width 107 height 84
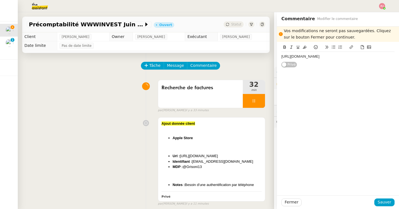
click at [349, 57] on div "https://www.tesla.com/fr_FR/teslaaccount" at bounding box center [337, 56] width 113 height 5
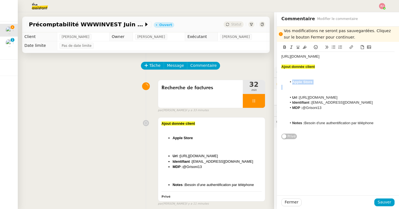
drag, startPoint x: 315, startPoint y: 85, endPoint x: 292, endPoint y: 83, distance: 23.1
click at [292, 83] on div "https://www.tesla.com/fr_FR/teslaaccount Ajout donnée client Apple Store Url : …" at bounding box center [337, 92] width 113 height 81
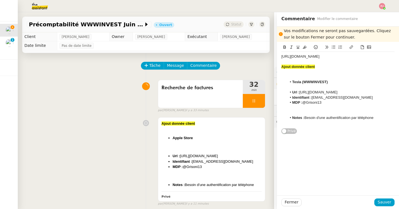
drag, startPoint x: 356, startPoint y: 58, endPoint x: 264, endPoint y: 55, distance: 92.1
click at [264, 55] on app-ticket "Précomptabilité WWWINVEST Juin 2025 Ouvert Statut Client Paul WEIBEL Owner Fréd…" at bounding box center [208, 110] width 381 height 197
drag, startPoint x: 345, startPoint y: 93, endPoint x: 300, endPoint y: 93, distance: 44.6
click at [300, 93] on li "Url : https://www.apple.com/fr/" at bounding box center [341, 92] width 108 height 5
click at [280, 67] on div "Ajout donnée client Tesla (WWWINVEST) Url : https://www.tesla.com/fr_FR/teslaac…" at bounding box center [338, 88] width 122 height 93
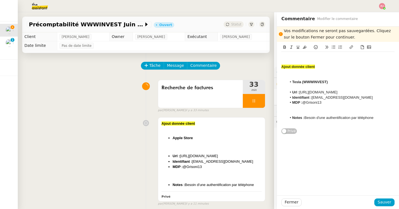
click at [282, 67] on strong "Ajout donnée client" at bounding box center [298, 67] width 34 height 4
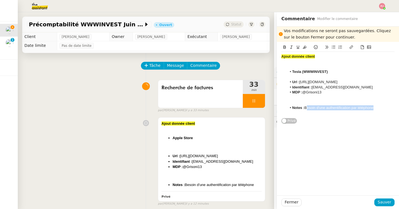
drag, startPoint x: 306, startPoint y: 106, endPoint x: 374, endPoint y: 109, distance: 67.7
click at [374, 109] on li "Notes : Besoin d'une authentification par téléphone" at bounding box center [341, 107] width 108 height 5
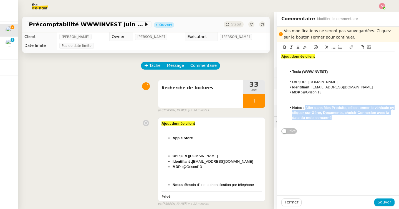
drag, startPoint x: 305, startPoint y: 107, endPoint x: 336, endPoint y: 117, distance: 32.3
click at [336, 117] on li "Notes : Aller dans Mes Produits, sélectionner le véhicule ey cliquer sur Gérer,…" at bounding box center [341, 112] width 108 height 15
click at [285, 49] on icon at bounding box center [284, 47] width 4 height 4
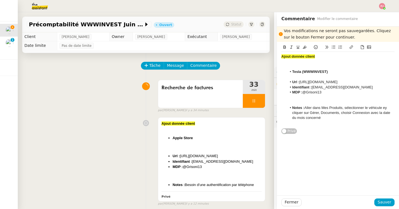
click at [339, 105] on li "Notes : Aller dans Mes Produits, sélectionner le véhicule ey cliquer sur Gérer,…" at bounding box center [341, 112] width 108 height 15
click at [387, 108] on li "Notes : Aller dans Mes Produits, sélectionner le véhicule ey cliquer sur Gérer,…" at bounding box center [341, 112] width 108 height 15
click at [387, 202] on span "Sauver" at bounding box center [384, 202] width 14 height 6
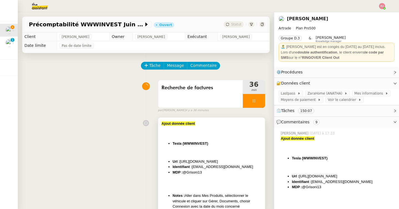
click at [237, 169] on li "Identifiant : paulweibel31@gmail.com" at bounding box center [216, 167] width 89 height 6
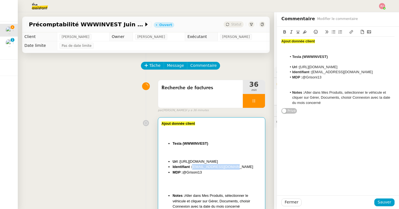
drag, startPoint x: 238, startPoint y: 165, endPoint x: 193, endPoint y: 166, distance: 44.3
click at [193, 166] on li "Identifiant : paulweibel31@gmail.com" at bounding box center [216, 167] width 89 height 6
click at [384, 203] on span "Sauver" at bounding box center [384, 202] width 14 height 6
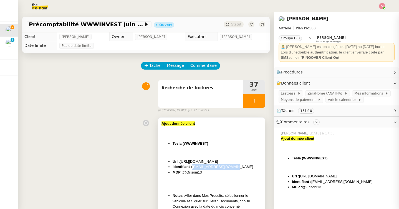
scroll to position [18, 0]
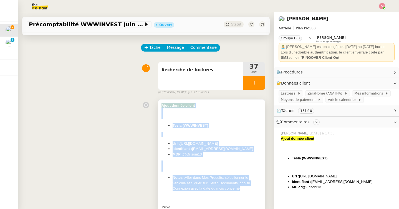
drag, startPoint x: 243, startPoint y: 191, endPoint x: 158, endPoint y: 108, distance: 119.2
click at [158, 108] on div "Ajout donnée client Tesla (WWWINVEST) Url : https://www.tesla.com/fr_FR/teslaac…" at bounding box center [211, 156] width 107 height 112
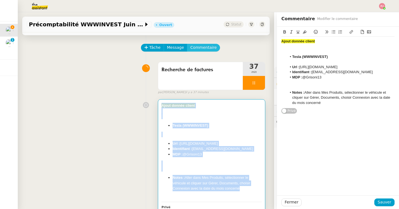
click at [204, 48] on span "Commentaire" at bounding box center [203, 47] width 26 height 6
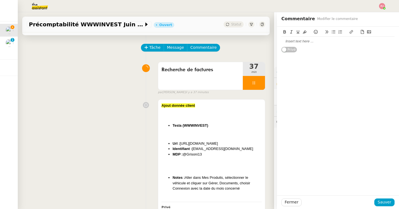
click at [300, 40] on div at bounding box center [337, 41] width 113 height 5
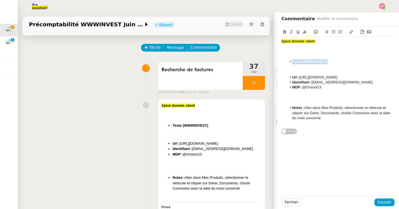
drag, startPoint x: 334, startPoint y: 64, endPoint x: 292, endPoint y: 62, distance: 41.3
click at [292, 62] on li "Tesla (WWWINVEST)" at bounding box center [341, 61] width 108 height 5
click at [286, 56] on div at bounding box center [337, 56] width 113 height 5
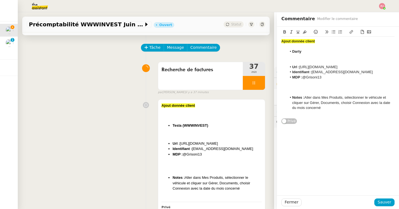
drag, startPoint x: 378, startPoint y: 66, endPoint x: 300, endPoint y: 67, distance: 77.6
click at [300, 67] on li "Url : https://www.tesla.com/fr_FR/teslaaccount" at bounding box center [341, 67] width 108 height 5
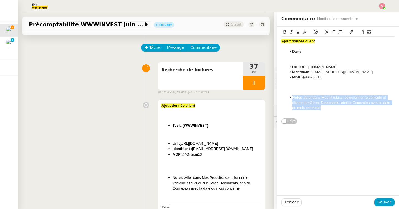
drag, startPoint x: 330, startPoint y: 108, endPoint x: 281, endPoint y: 96, distance: 50.6
click at [281, 96] on ul "Notes : Aller dans Mes Produits, sélectionner le véhicule et cliquer sur Gérer,…" at bounding box center [337, 102] width 113 height 15
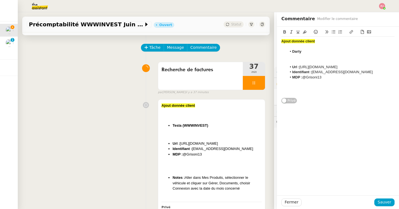
click at [303, 61] on div at bounding box center [337, 61] width 113 height 5
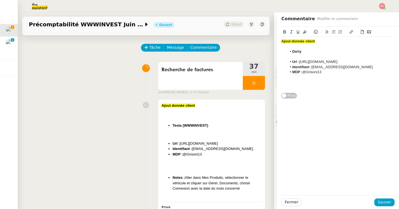
click at [327, 74] on li "MDP : @Grisoni13" at bounding box center [341, 72] width 108 height 5
click at [385, 201] on span "Sauver" at bounding box center [384, 202] width 14 height 6
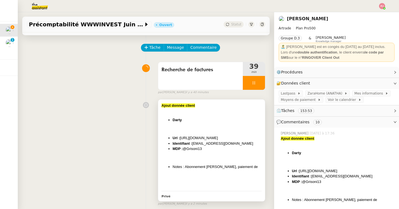
click at [239, 168] on li "Notes : Abonnement Darty max, paiement de" at bounding box center [216, 167] width 89 height 6
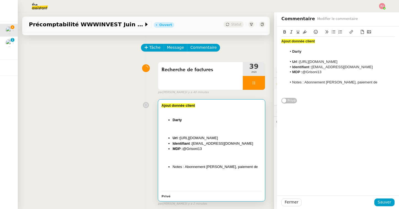
click at [374, 82] on li "Notes : Abonnement Darty max, paiement de" at bounding box center [341, 82] width 108 height 5
drag, startPoint x: 304, startPoint y: 82, endPoint x: 287, endPoint y: 82, distance: 16.9
click at [287, 82] on li "Notes : Abonnement Darty max, paiement de 11,99€/mois" at bounding box center [341, 85] width 108 height 10
click at [283, 33] on icon at bounding box center [284, 31] width 2 height 3
click at [343, 83] on li "Notes : Abonnement Darty max, paiement de 11,99€/mois" at bounding box center [341, 85] width 108 height 10
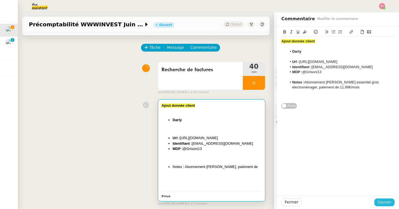
click at [389, 205] on span "Sauver" at bounding box center [384, 202] width 14 height 6
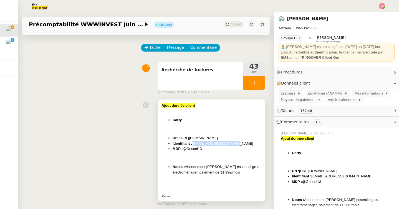
drag, startPoint x: 237, startPoint y: 144, endPoint x: 193, endPoint y: 143, distance: 43.5
click at [193, 143] on li "Identifiant : paulweibel31@gmail.com" at bounding box center [216, 144] width 89 height 6
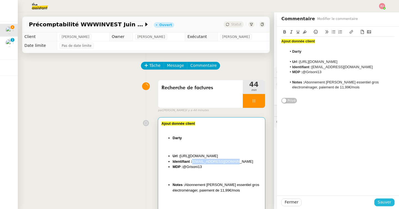
click at [383, 201] on span "Sauver" at bounding box center [384, 202] width 14 height 6
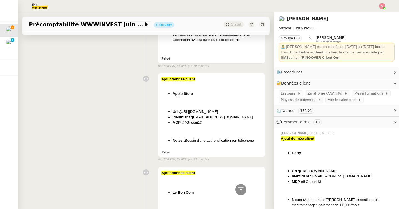
scroll to position [280, 0]
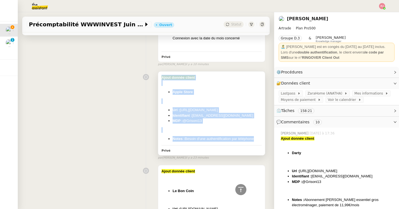
drag, startPoint x: 261, startPoint y: 140, endPoint x: 161, endPoint y: 78, distance: 117.1
click at [161, 78] on div "Ajout donnée client Apple Store Url : https://www.apple.com/fr/ Identifiant : p…" at bounding box center [211, 114] width 107 height 84
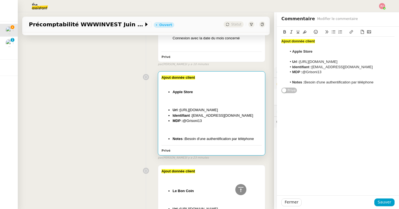
click at [187, 108] on li "Url : https://www.apple.com/fr/" at bounding box center [216, 110] width 89 height 6
click at [358, 83] on li "Notes : Besoin d'une authentification par téléphone" at bounding box center [341, 82] width 108 height 5
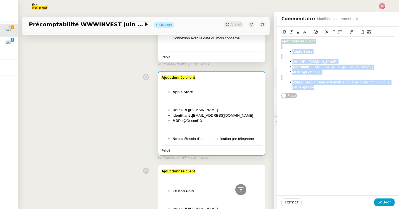
drag, startPoint x: 336, startPoint y: 87, endPoint x: 265, endPoint y: 32, distance: 90.1
click at [265, 32] on app-ticket "Précomptabilité WWWINVEST Juin 2025 Ouvert Statut Client Paul WEIBEL Owner Fréd…" at bounding box center [208, 110] width 381 height 197
copy div "Ajout donnée client Apple Store Url : https://www.apple.com/fr/ Identifiant : p…"
click at [383, 202] on span "Sauver" at bounding box center [384, 202] width 14 height 6
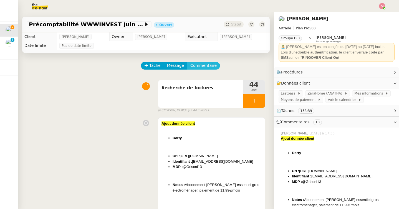
click at [205, 65] on span "Commentaire" at bounding box center [203, 65] width 26 height 6
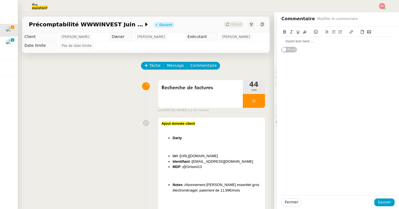
click at [307, 43] on div at bounding box center [337, 41] width 113 height 5
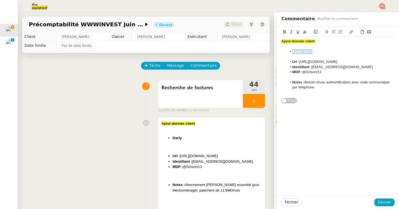
drag, startPoint x: 316, startPoint y: 53, endPoint x: 292, endPoint y: 53, distance: 23.8
click at [292, 53] on li "Apple Store" at bounding box center [341, 51] width 108 height 5
drag, startPoint x: 345, startPoint y: 61, endPoint x: 301, endPoint y: 62, distance: 44.1
click at [301, 62] on li "Url : https://www.apple.com/fr/" at bounding box center [341, 61] width 108 height 5
click at [326, 83] on li "Notes : Besoin d'une authentification avec code communiqué par téléphone" at bounding box center [341, 85] width 108 height 10
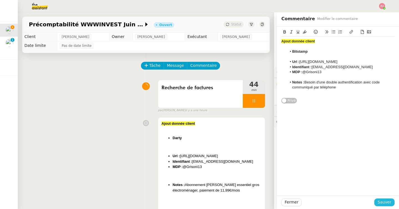
click at [385, 202] on span "Sauver" at bounding box center [384, 202] width 14 height 6
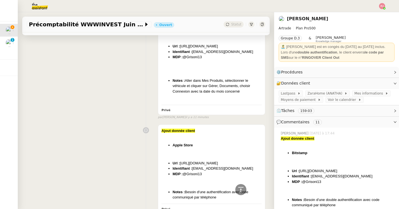
scroll to position [372, 0]
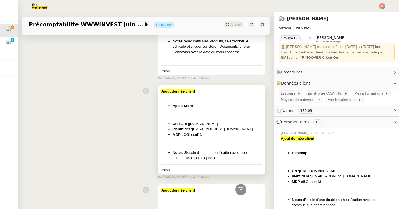
click at [203, 142] on div at bounding box center [211, 144] width 100 height 6
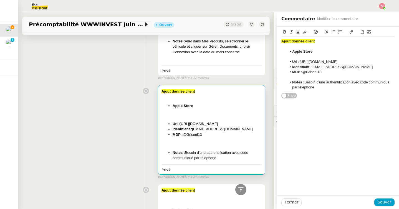
click at [326, 82] on li "Notes : Besoin d'une authentification avec code communiqué par téléphone" at bounding box center [341, 85] width 108 height 10
click at [387, 201] on span "Sauver" at bounding box center [384, 202] width 14 height 6
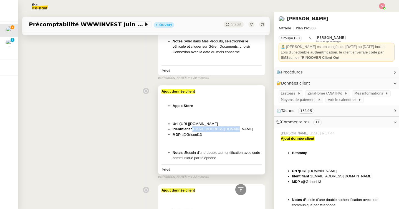
drag, startPoint x: 234, startPoint y: 129, endPoint x: 193, endPoint y: 129, distance: 41.0
click at [193, 129] on li "Identifiant : paulweibel31@gmail.com" at bounding box center [216, 129] width 89 height 6
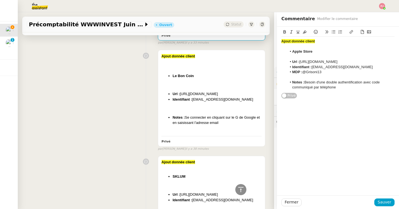
scroll to position [517, 0]
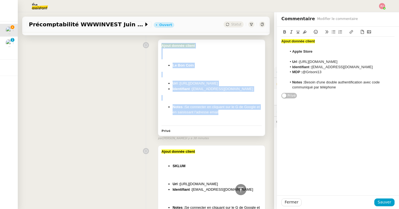
drag, startPoint x: 224, startPoint y: 113, endPoint x: 158, endPoint y: 47, distance: 93.3
click at [158, 47] on div "Ajout donnée client Le Bon Coin Url : https://www.leboncoin.fr/ Identifiant : p…" at bounding box center [211, 88] width 107 height 96
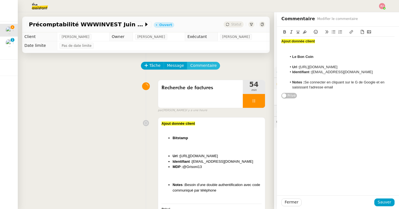
click at [209, 65] on span "Commentaire" at bounding box center [203, 65] width 26 height 6
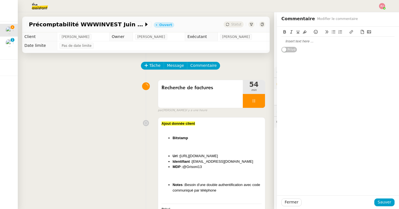
click at [295, 41] on div at bounding box center [337, 41] width 113 height 5
paste div
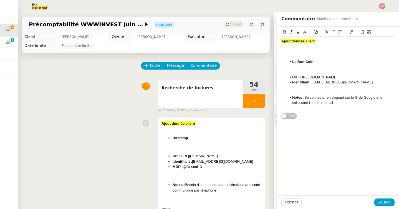
click at [312, 57] on div at bounding box center [337, 56] width 113 height 5
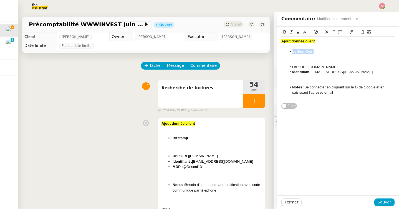
drag, startPoint x: 317, startPoint y: 54, endPoint x: 292, endPoint y: 53, distance: 25.2
click at [292, 53] on li "Le Bon Coin" at bounding box center [341, 51] width 108 height 5
drag, startPoint x: 349, startPoint y: 67, endPoint x: 300, endPoint y: 67, distance: 49.1
click at [300, 67] on li "Url : https://www.leboncoin.fr/" at bounding box center [341, 67] width 108 height 5
click at [302, 60] on div at bounding box center [337, 61] width 113 height 5
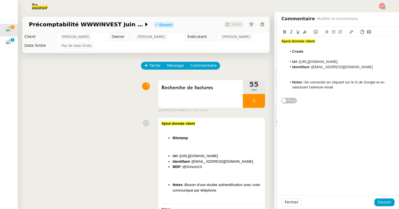
click at [308, 75] on div at bounding box center [337, 77] width 113 height 5
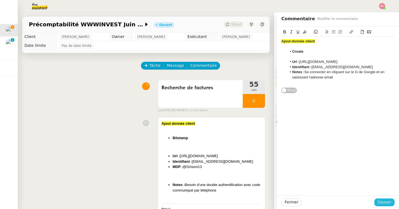
click at [385, 201] on span "Sauver" at bounding box center [384, 202] width 14 height 6
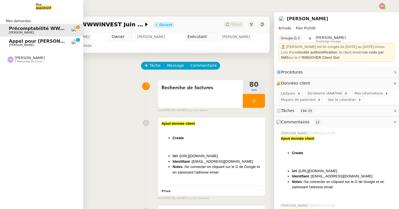
click at [19, 61] on span "1 demandes en cours" at bounding box center [29, 61] width 28 height 3
click at [35, 45] on span "[PERSON_NAME]" at bounding box center [37, 45] width 56 height 3
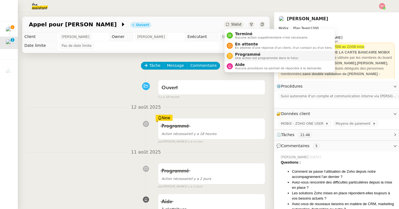
click at [243, 53] on span "Programmé" at bounding box center [267, 54] width 64 height 4
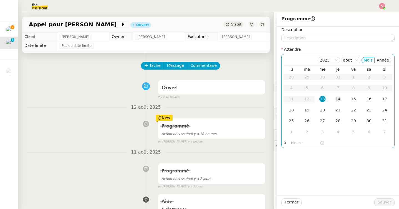
click at [335, 102] on div "14" at bounding box center [338, 99] width 6 height 6
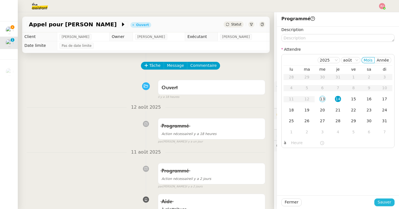
click at [389, 202] on span "Sauver" at bounding box center [384, 202] width 14 height 6
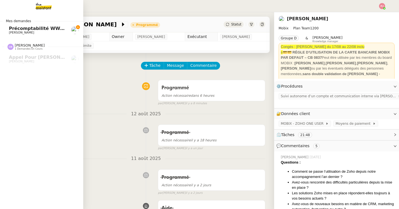
click at [10, 31] on span "[PERSON_NAME]" at bounding box center [21, 33] width 25 height 4
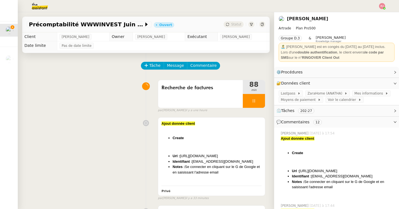
scroll to position [1, 0]
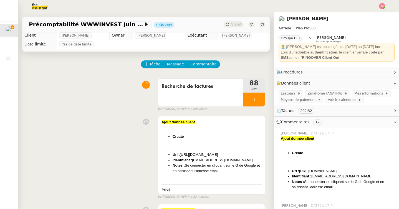
click at [42, 8] on img at bounding box center [35, 6] width 43 height 12
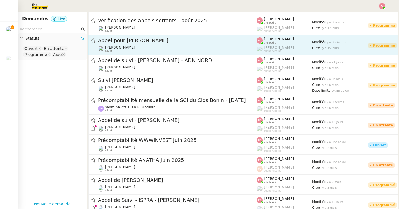
scroll to position [64, 0]
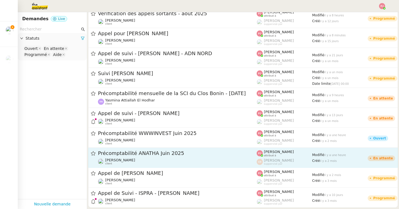
click at [147, 155] on span "Précomptabilité ANATHA Juin 2025" at bounding box center [177, 153] width 159 height 5
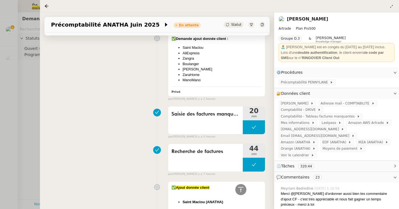
scroll to position [262, 0]
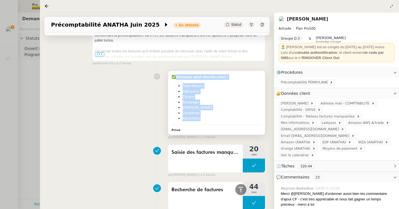
drag, startPoint x: 208, startPoint y: 122, endPoint x: 175, endPoint y: 78, distance: 54.7
click at [175, 78] on div "✅Demande ajout donnée client : Saint Maclou AliExpress Zangra Boulanger Leroy M…" at bounding box center [216, 103] width 97 height 64
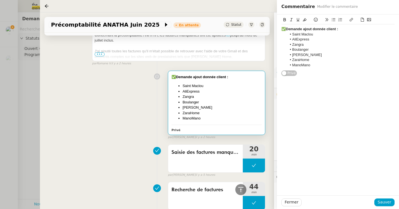
click at [16, 77] on div at bounding box center [199, 104] width 399 height 209
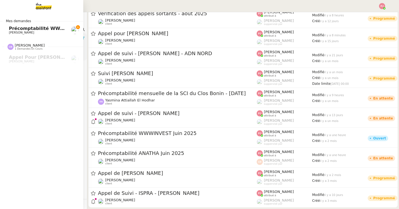
click at [11, 28] on span "Précomptabilité WWWINVEST Juin 2025" at bounding box center [58, 28] width 99 height 5
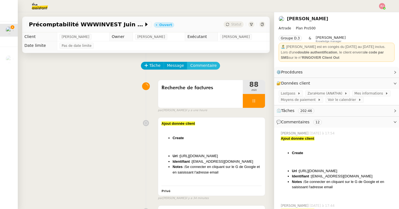
click at [207, 65] on span "Commentaire" at bounding box center [203, 65] width 26 height 6
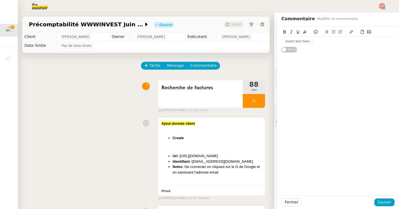
click at [304, 41] on div at bounding box center [337, 41] width 113 height 5
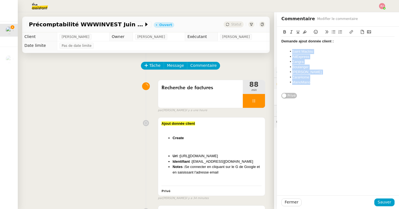
drag, startPoint x: 318, startPoint y: 85, endPoint x: 292, endPoint y: 50, distance: 43.3
click at [292, 50] on ul "Saint Maclou AliExpress Zangra Boulanger Leroy Merlin ZaraHome ManoMano" at bounding box center [337, 67] width 113 height 36
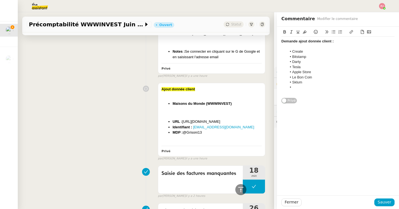
scroll to position [766, 0]
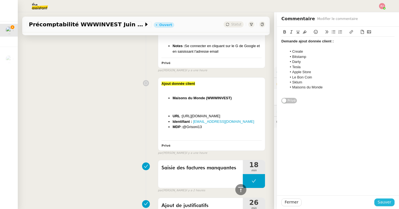
click at [387, 204] on span "Sauver" at bounding box center [384, 202] width 14 height 6
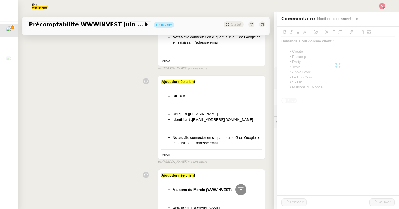
scroll to position [858, 0]
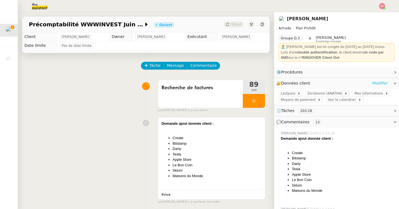
click at [381, 83] on link "Modifier" at bounding box center [380, 83] width 16 height 6
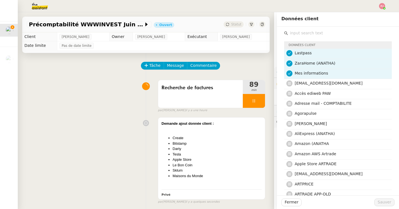
click at [294, 31] on input "text" at bounding box center [340, 32] width 104 height 7
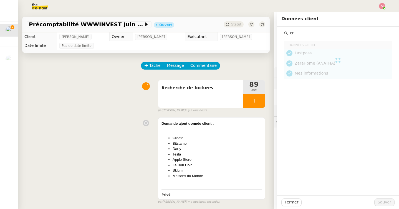
type input "c"
type input "b"
type input "d"
type input "t"
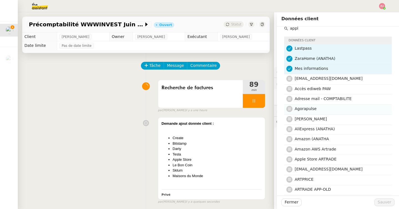
scroll to position [4, 0]
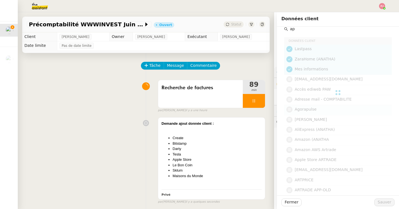
type input "a"
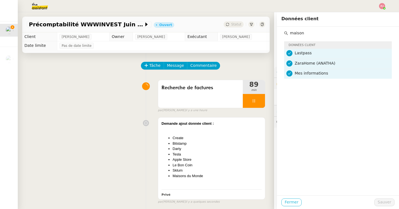
type input "maison"
click at [285, 203] on span "Fermer" at bounding box center [291, 202] width 14 height 6
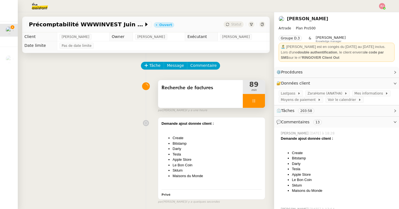
click at [254, 101] on icon at bounding box center [253, 101] width 4 height 4
click at [258, 103] on icon at bounding box center [259, 101] width 4 height 4
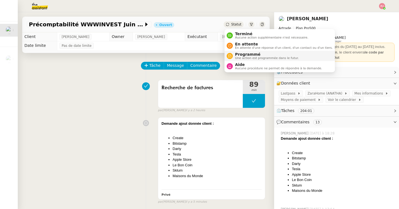
click at [244, 57] on span "Une action est programmée dans le futur." at bounding box center [267, 58] width 64 height 3
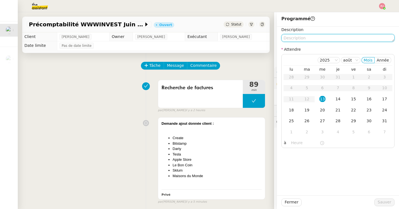
click at [302, 36] on textarea at bounding box center [337, 38] width 113 height 8
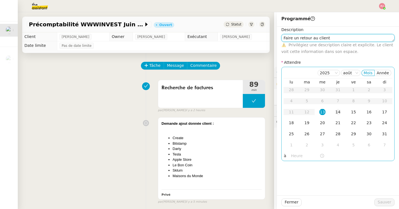
type textarea "Faire un retour au client"
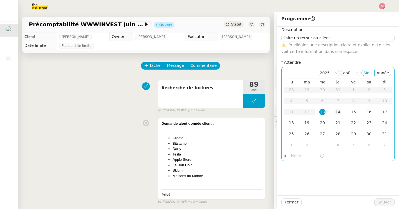
click at [336, 111] on div "14" at bounding box center [338, 112] width 6 height 6
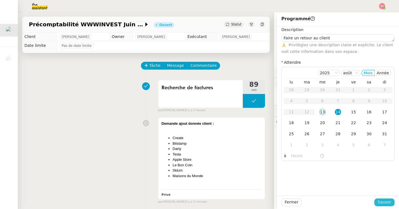
click at [381, 199] on button "Sauver" at bounding box center [384, 202] width 20 height 8
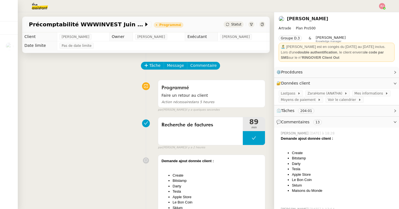
click at [378, 4] on div at bounding box center [199, 6] width 371 height 12
click at [383, 7] on img at bounding box center [382, 6] width 6 height 6
click at [365, 16] on span "Suivi" at bounding box center [361, 16] width 9 height 4
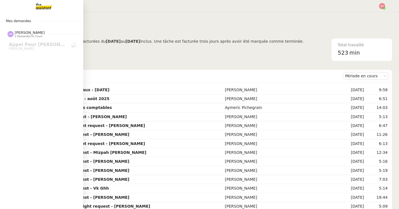
click at [43, 7] on img at bounding box center [39, 6] width 43 height 12
